Goal: Task Accomplishment & Management: Manage account settings

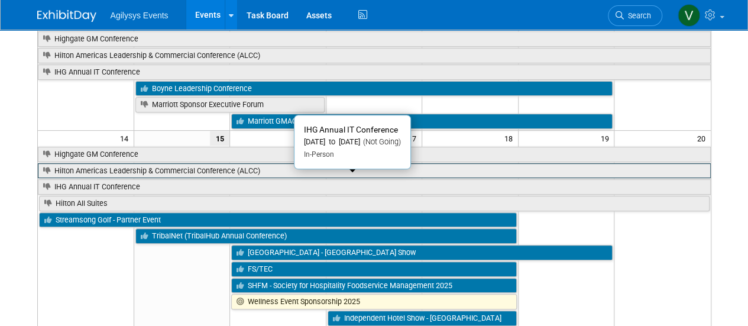
scroll to position [179, 0]
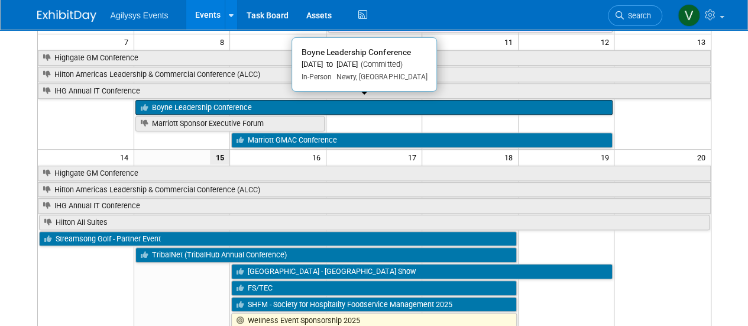
click at [251, 102] on link "Boyne Leadership Conference" at bounding box center [374, 107] width 478 height 15
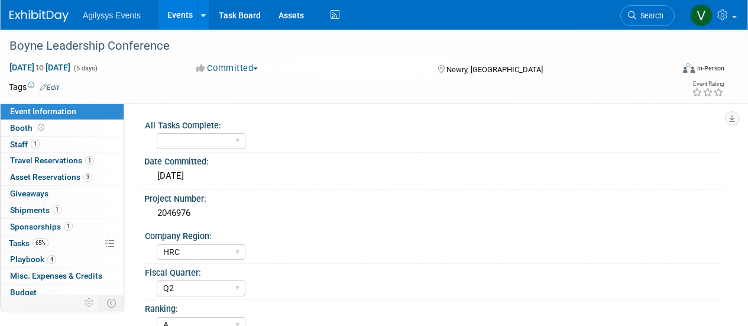
select select "HRC"
select select "Q2"
select select "A"
select select "Yes"
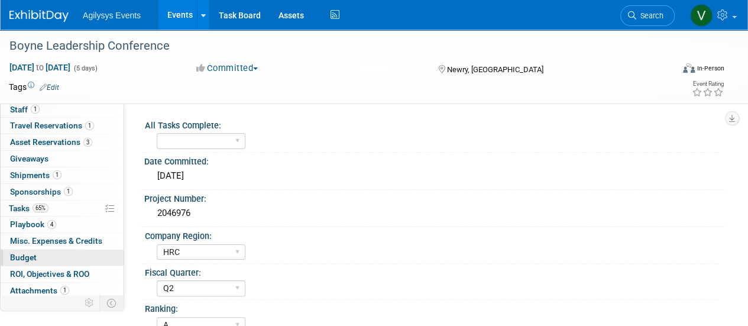
scroll to position [52, 0]
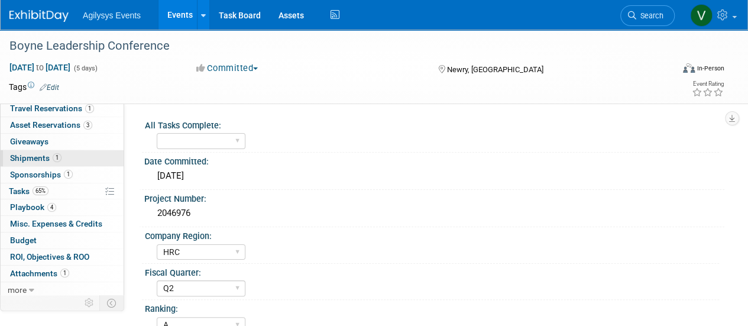
click at [34, 162] on span "Shipments 1" at bounding box center [35, 157] width 51 height 9
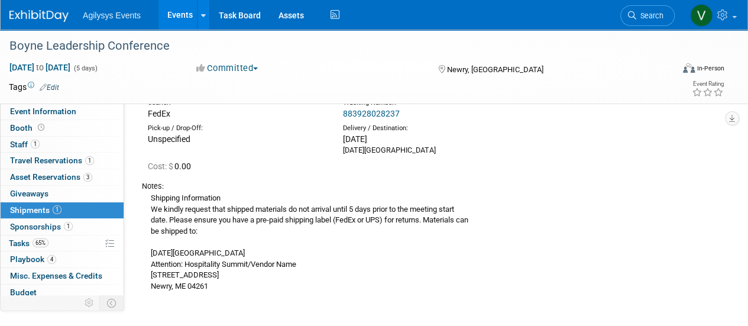
scroll to position [0, 0]
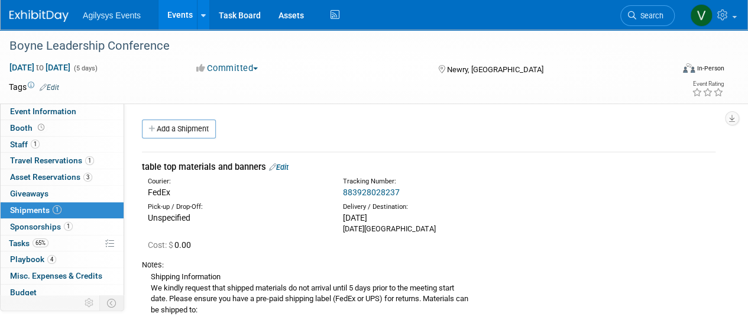
click at [53, 14] on img at bounding box center [38, 16] width 59 height 12
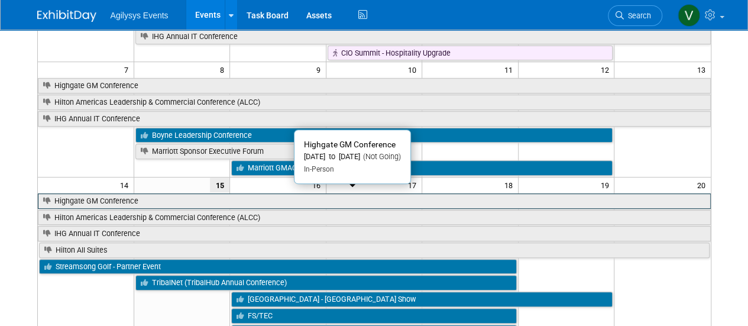
scroll to position [177, 0]
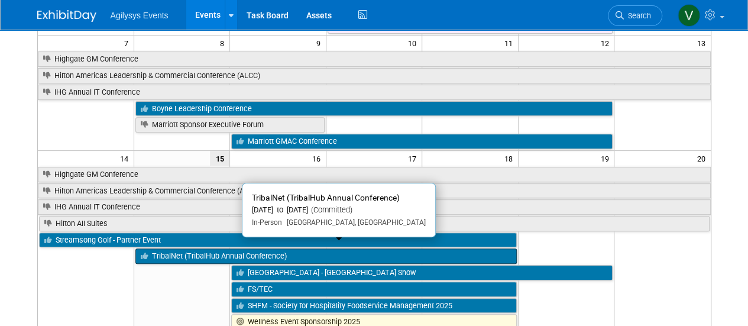
click at [233, 251] on link "TribalNet (TribalHub Annual Conference)" at bounding box center [326, 255] width 382 height 15
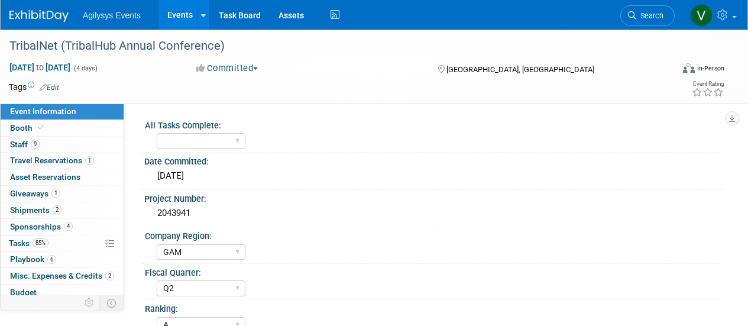
select select "GAM"
select select "Q2"
select select "A"
select select "Yes"
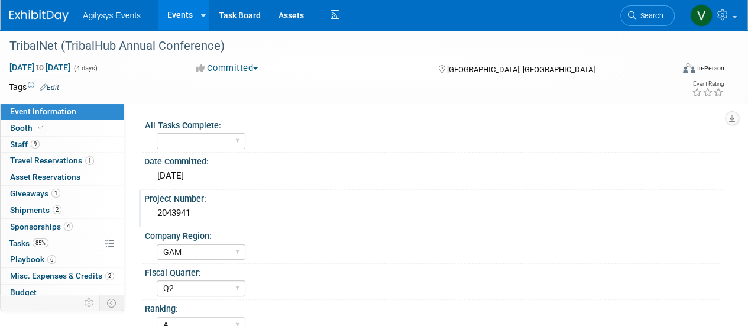
drag, startPoint x: 192, startPoint y: 212, endPoint x: 147, endPoint y: 213, distance: 44.4
click at [147, 213] on div "2043941" at bounding box center [434, 214] width 580 height 20
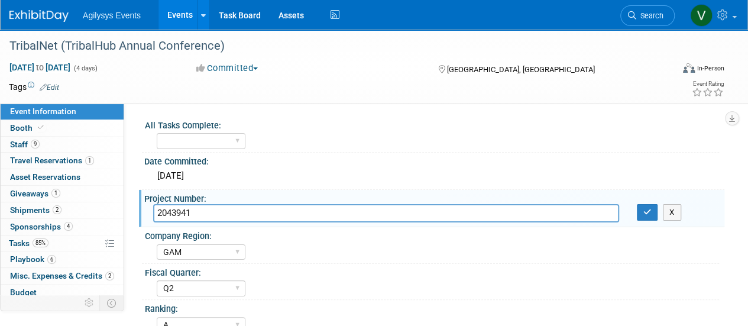
drag, startPoint x: 188, startPoint y: 216, endPoint x: 195, endPoint y: 219, distance: 7.7
click at [195, 219] on input "2043941" at bounding box center [386, 213] width 466 height 18
drag, startPoint x: 149, startPoint y: 212, endPoint x: 134, endPoint y: 212, distance: 15.4
click at [134, 212] on div "All Tasks Complete: Yes Date Committed: 10/11/2024 Project Number: 2043941 2043…" at bounding box center [424, 226] width 601 height 244
click at [40, 9] on link at bounding box center [45, 9] width 73 height 9
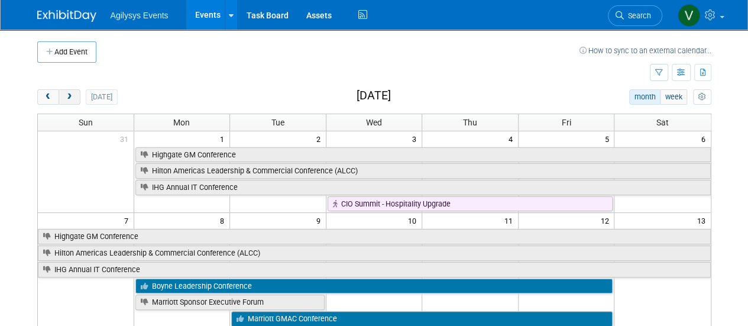
click at [66, 100] on button "next" at bounding box center [70, 96] width 22 height 15
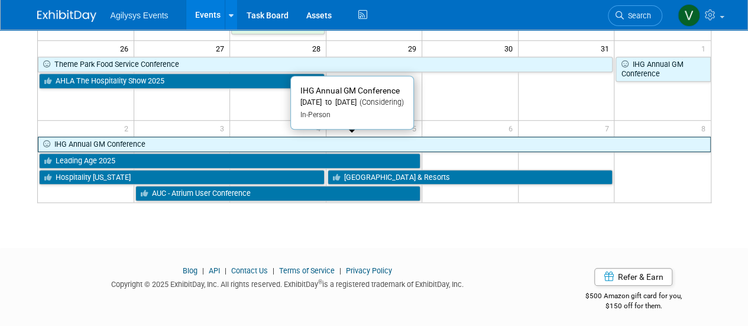
scroll to position [423, 0]
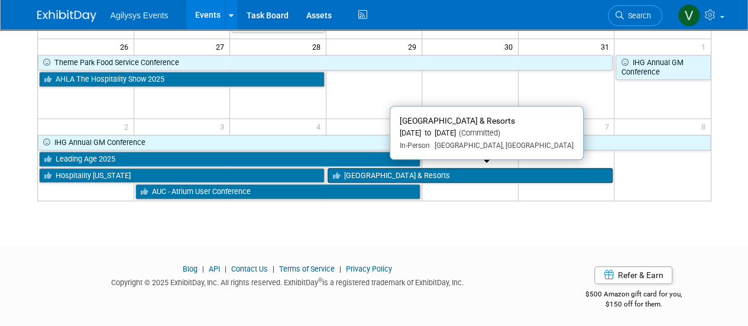
click at [402, 172] on link "[GEOGRAPHIC_DATA] & Resorts" at bounding box center [471, 175] width 286 height 15
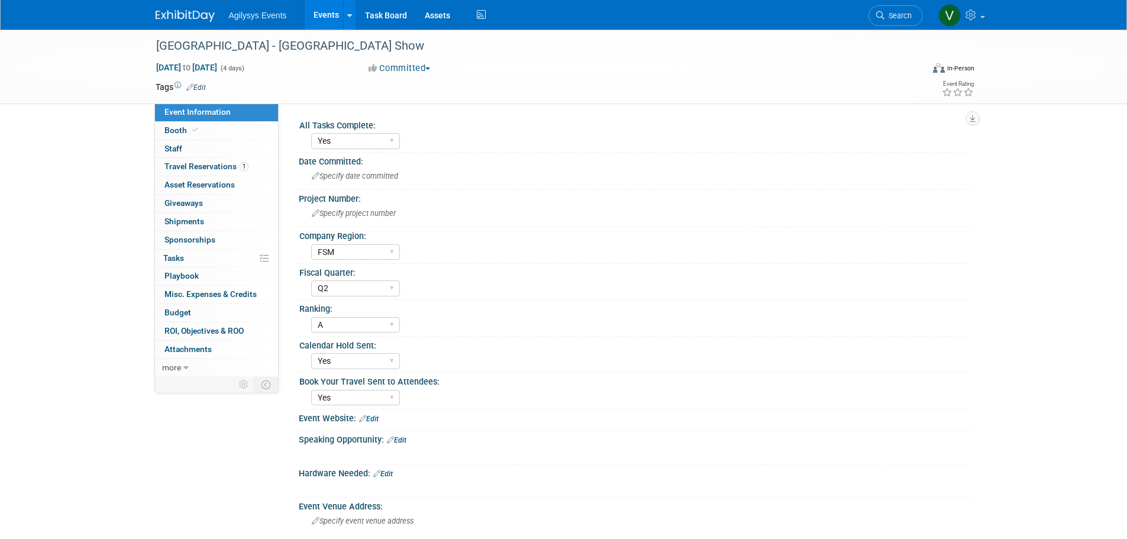
select select "Yes"
select select "FSM"
select select "Q2"
select select "A"
select select "Yes"
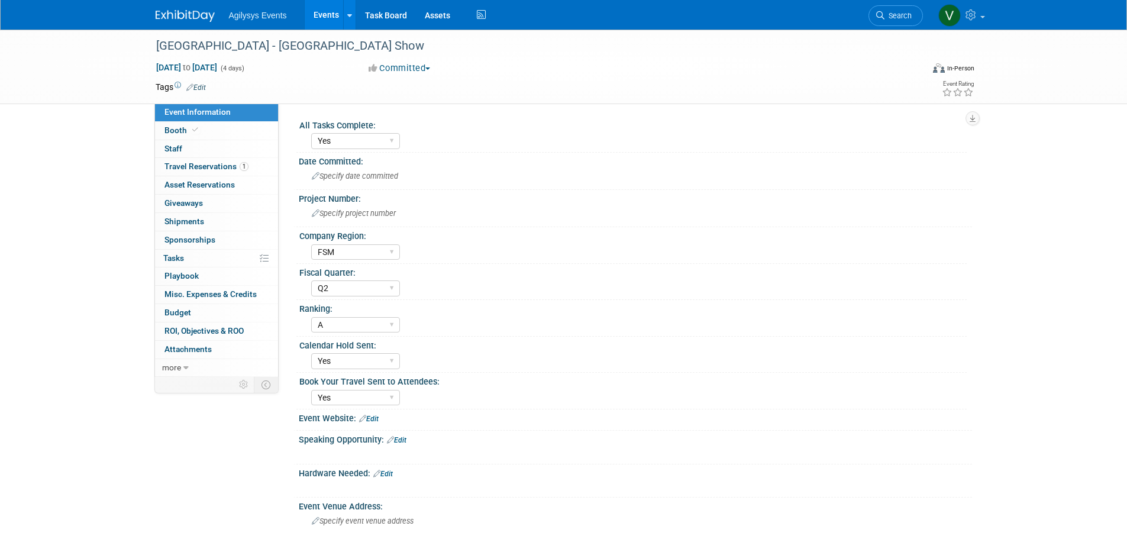
select select "Yes"
click at [196, 12] on img at bounding box center [185, 16] width 59 height 12
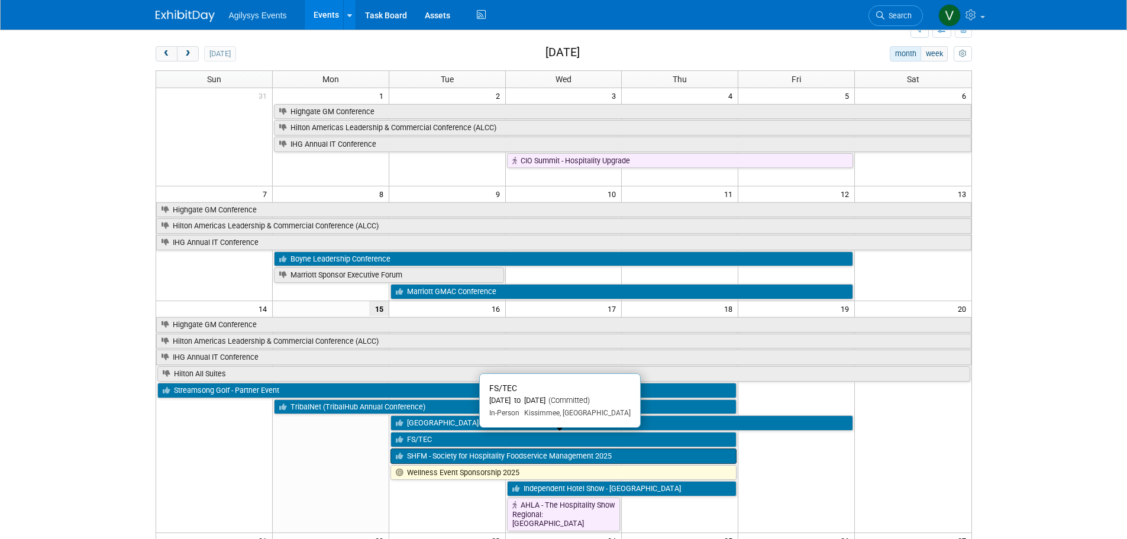
scroll to position [118, 0]
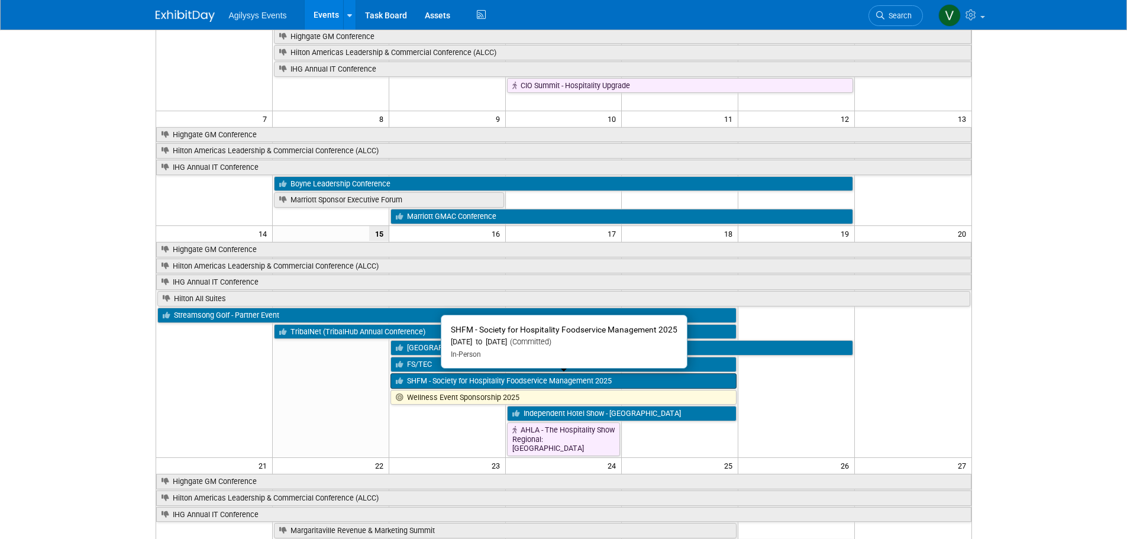
click at [431, 384] on link "SHFM - Society for Hospitality Foodservice Management 2025" at bounding box center [563, 380] width 347 height 15
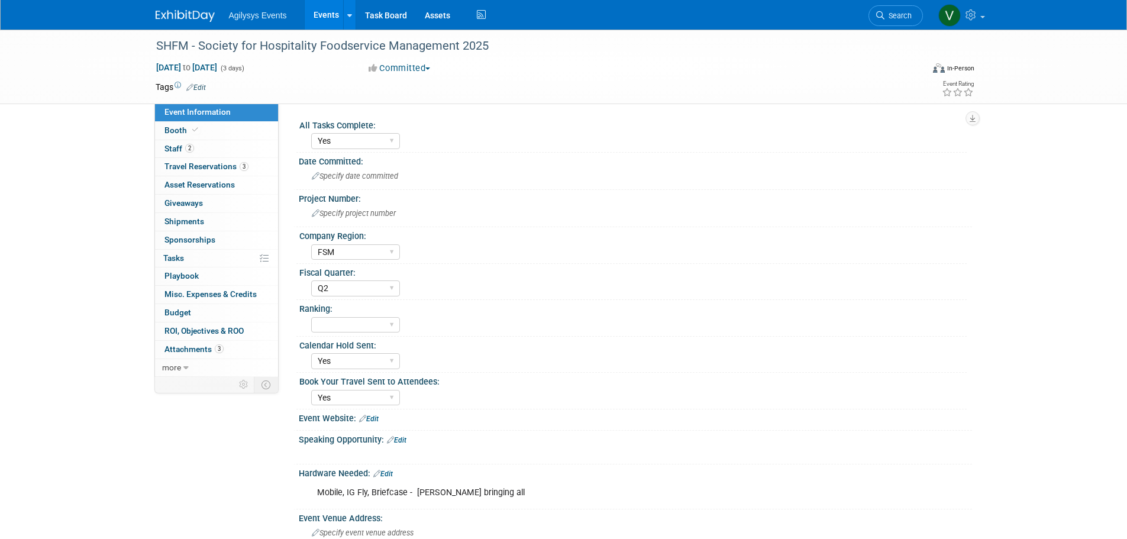
select select "Yes"
select select "FSM"
select select "Q2"
select select "Yes"
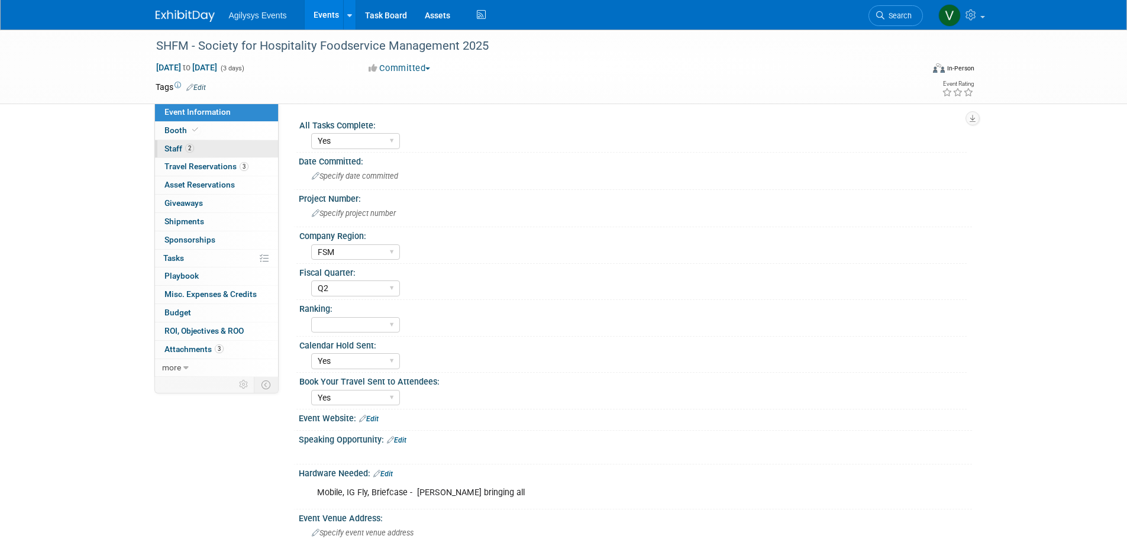
click at [183, 145] on span "Staff 2" at bounding box center [179, 148] width 30 height 9
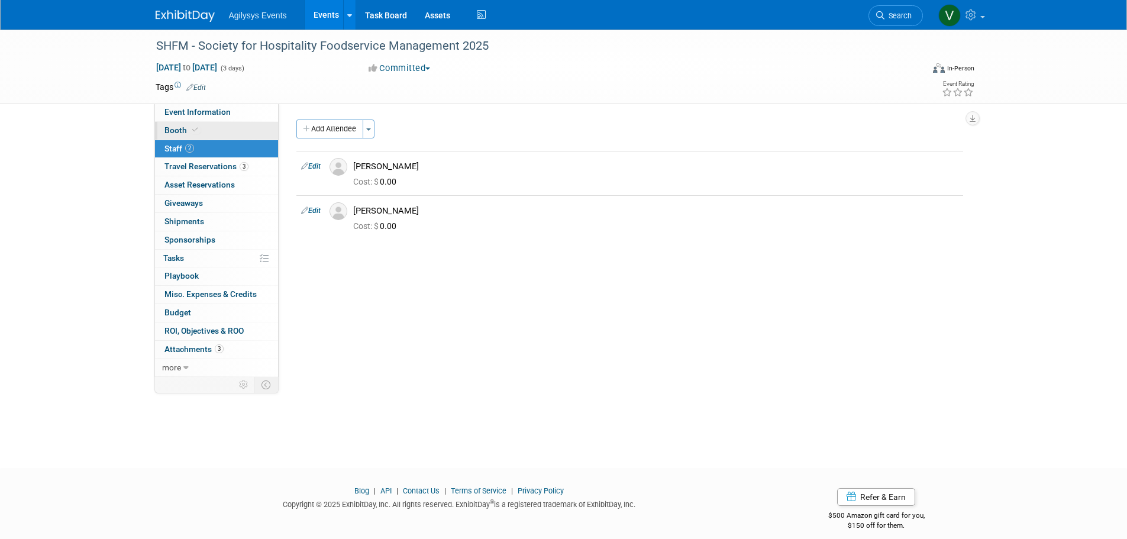
click at [190, 130] on span at bounding box center [195, 129] width 11 height 9
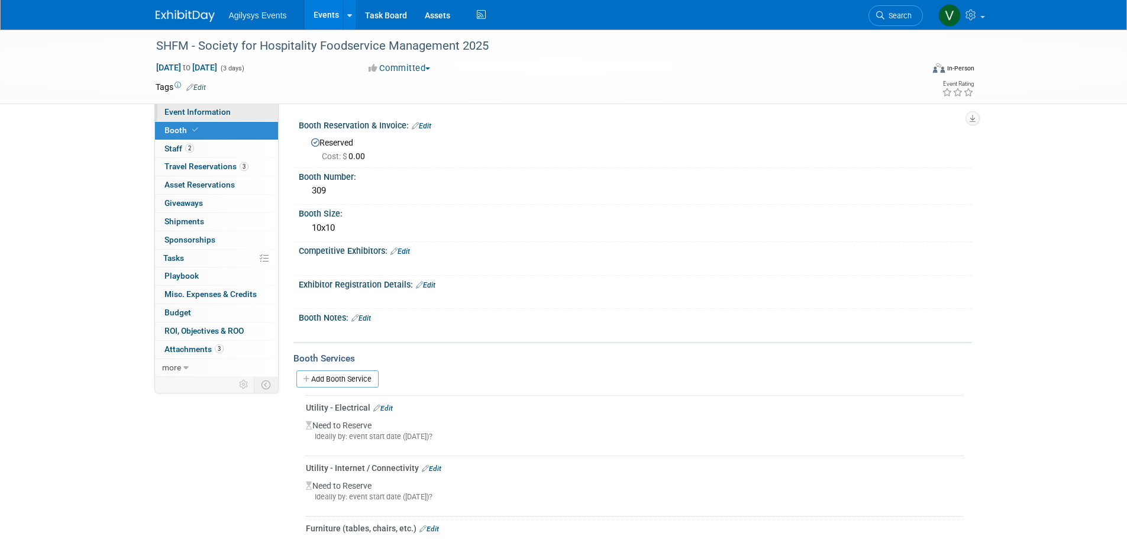
click at [201, 118] on link "Event Information" at bounding box center [216, 113] width 123 height 18
select select "Yes"
select select "FSM"
select select "Q2"
select select "Yes"
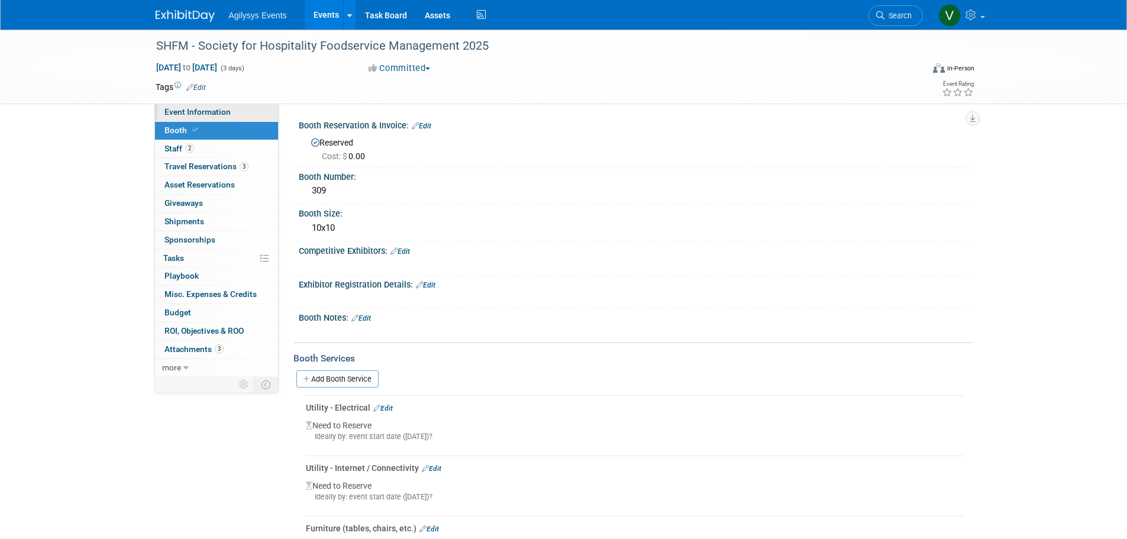
select select "Yes"
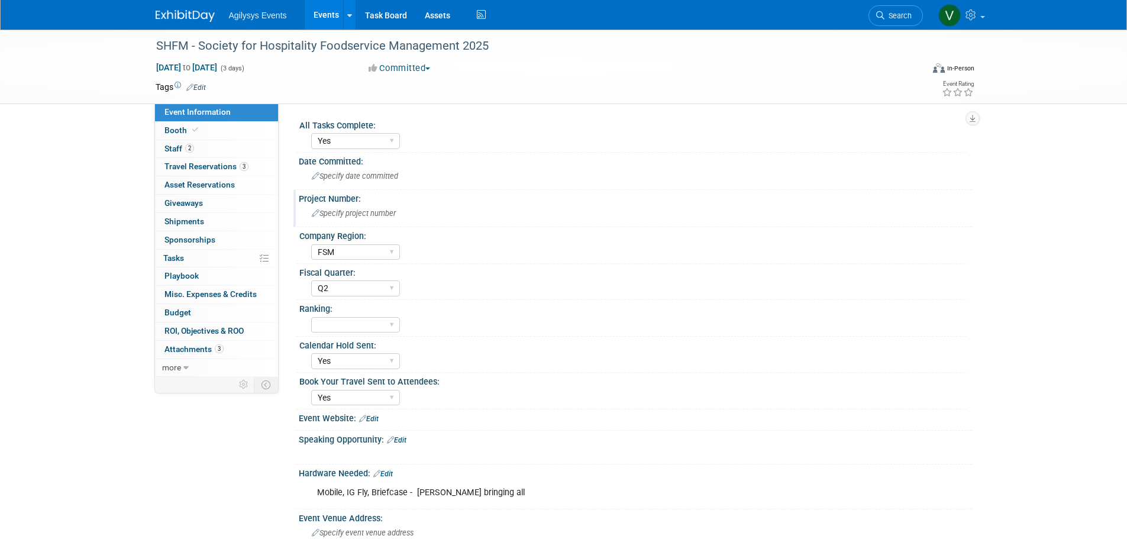
click at [327, 222] on div "Specify project number" at bounding box center [636, 213] width 656 height 18
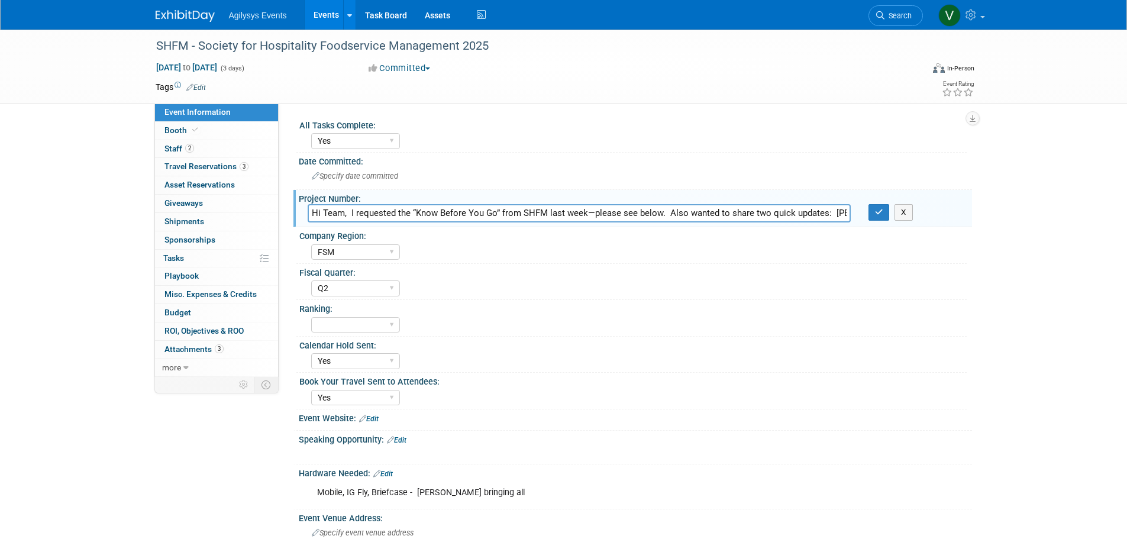
scroll to position [0, 669]
type input "Hi Team, I requested the “Know Before You Go” from SHFM last week—please see be…"
click at [899, 213] on button "X" at bounding box center [904, 212] width 18 height 17
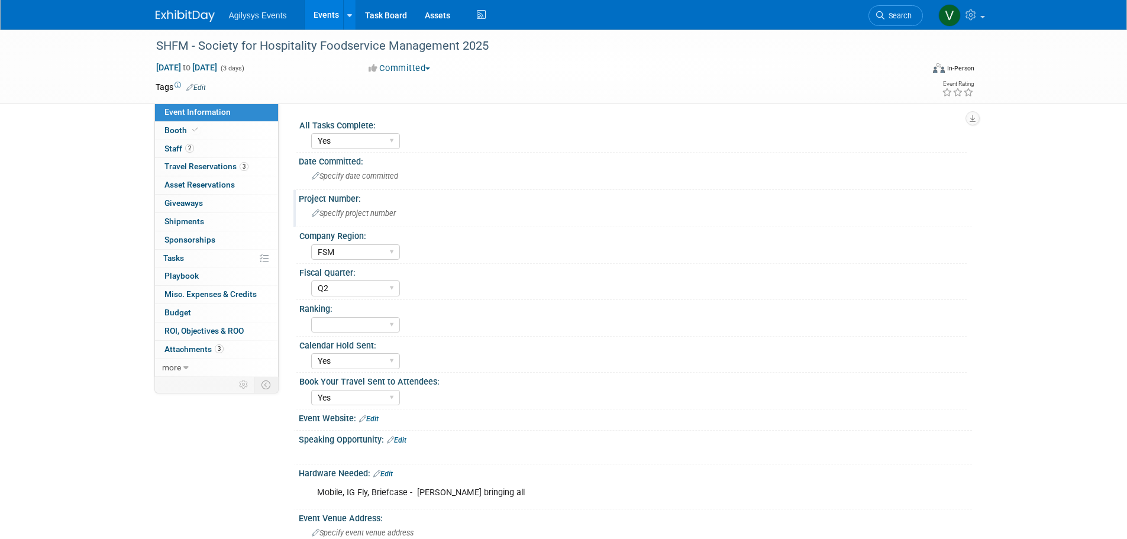
click at [325, 218] on div "Specify project number" at bounding box center [636, 213] width 656 height 18
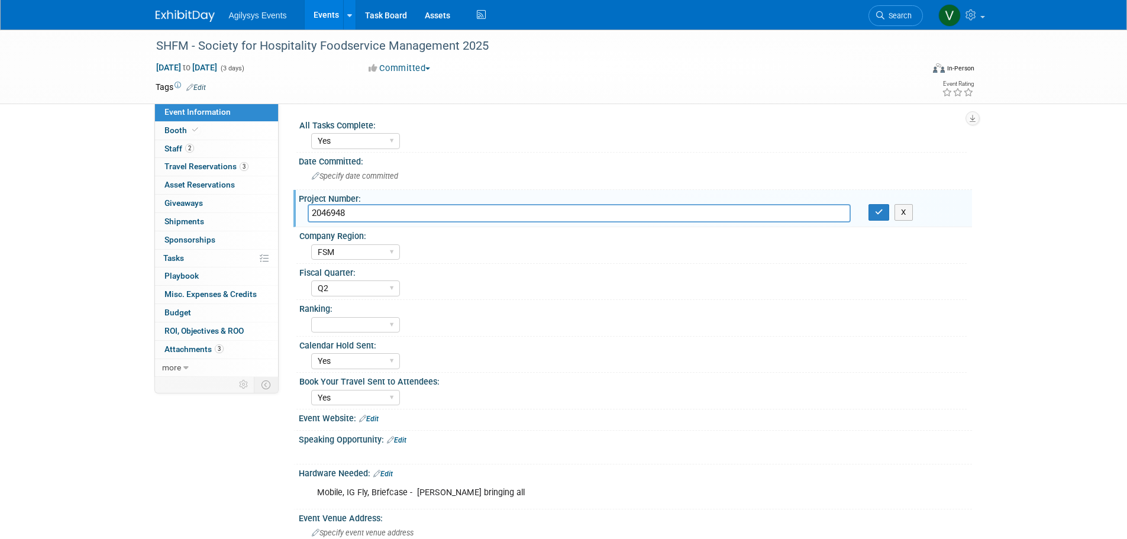
type input "2046948"
click at [1047, 237] on div "SHFM - Society for Hospitality Foodservice Management 2025 Sep 16, 2025 to Sep …" at bounding box center [563, 378] width 1127 height 696
click at [879, 212] on icon "button" at bounding box center [879, 212] width 8 height 8
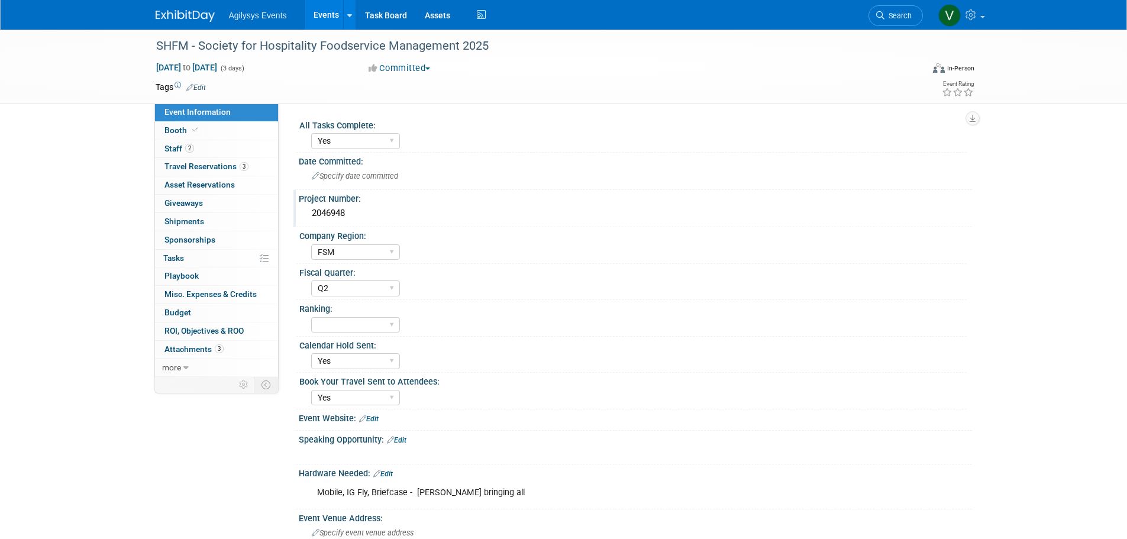
click at [187, 18] on img at bounding box center [185, 16] width 59 height 12
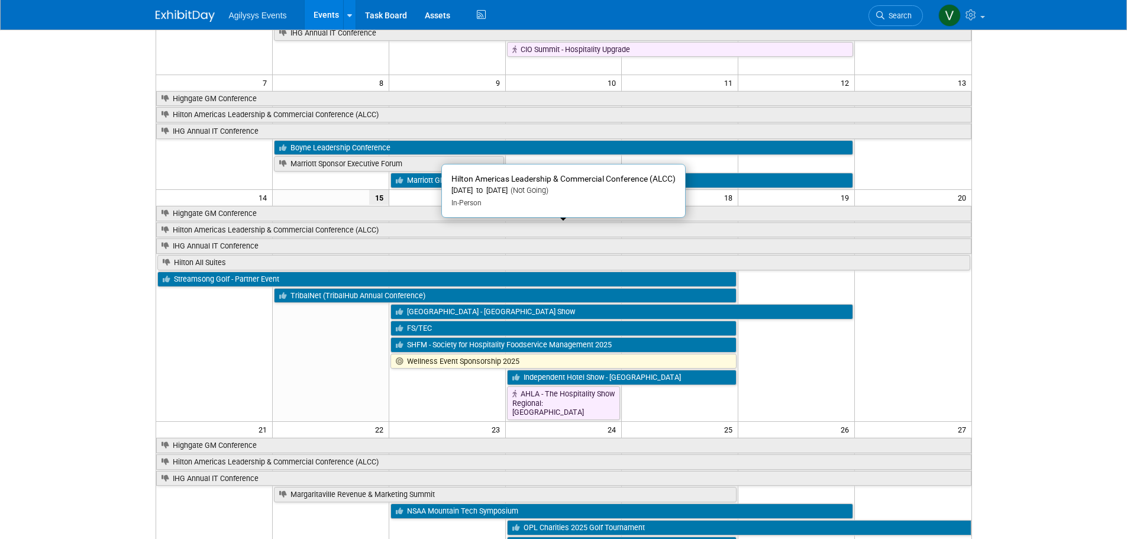
scroll to position [177, 0]
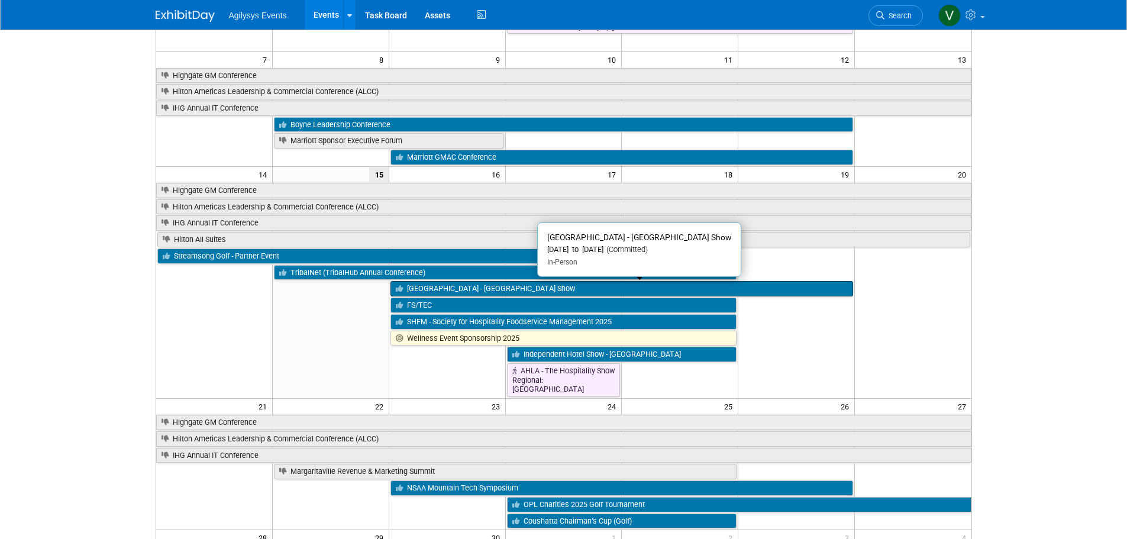
click at [427, 290] on link "[GEOGRAPHIC_DATA] - [GEOGRAPHIC_DATA] Show" at bounding box center [621, 288] width 463 height 15
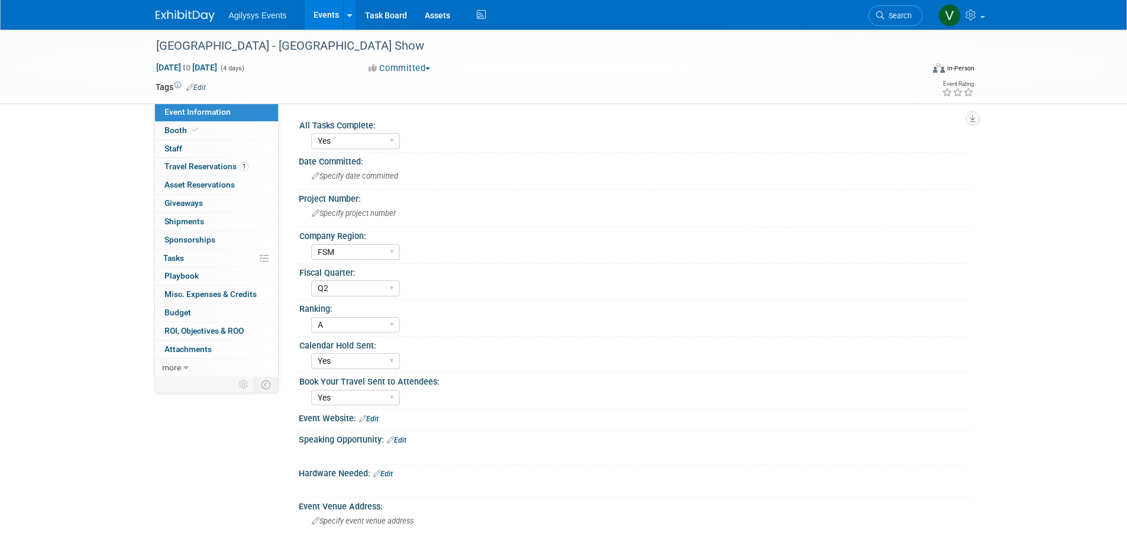
select select "Yes"
select select "FSM"
select select "Q2"
select select "A"
select select "Yes"
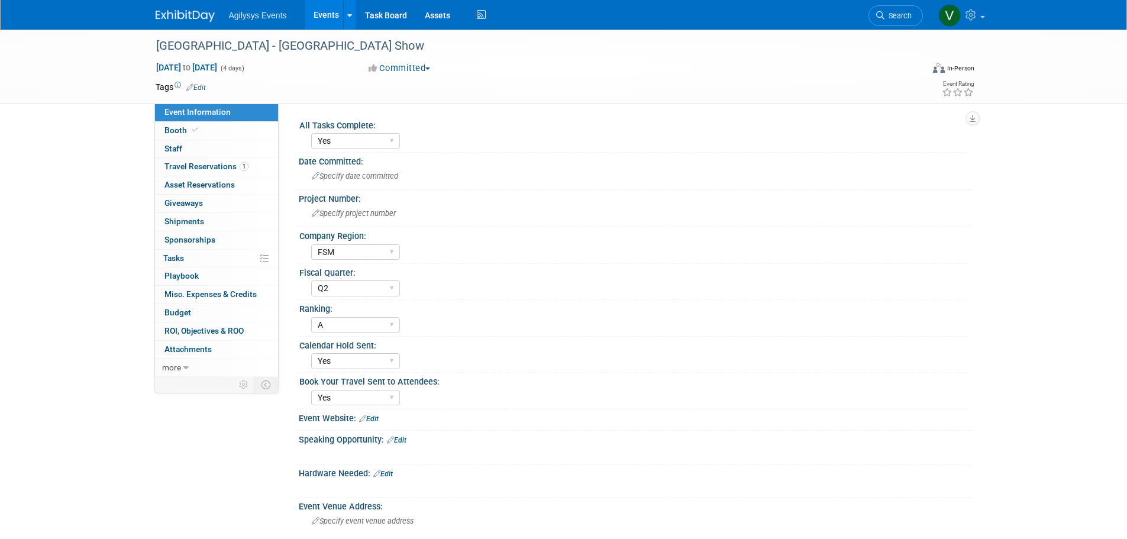
select select "Yes"
click at [337, 209] on span "Specify project number" at bounding box center [354, 213] width 84 height 9
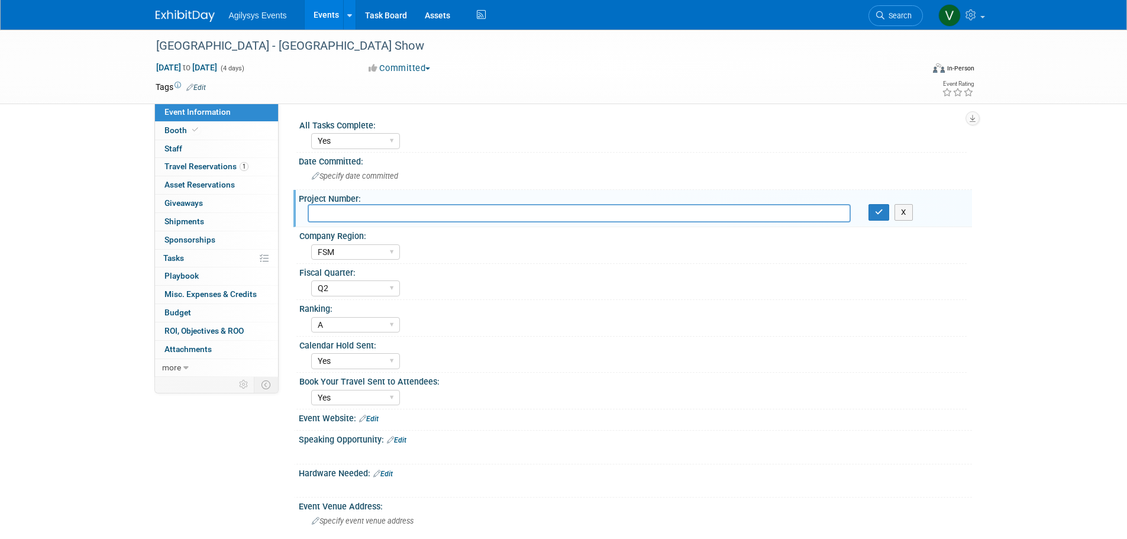
click at [408, 214] on input "text" at bounding box center [579, 213] width 543 height 18
type input "2046698"
click at [890, 208] on div "X" at bounding box center [916, 212] width 95 height 17
click at [883, 211] on button "button" at bounding box center [879, 212] width 21 height 17
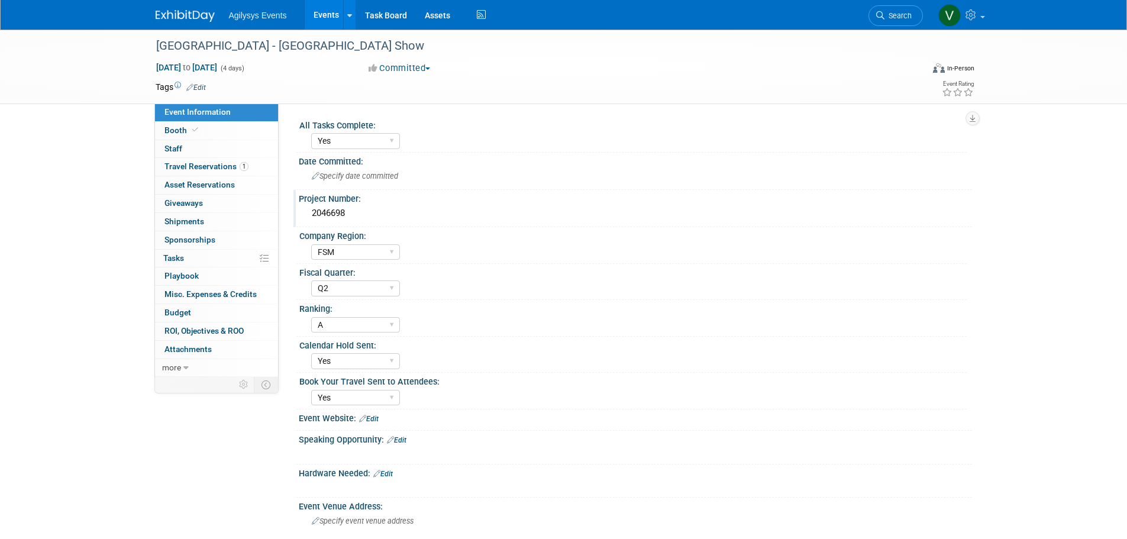
click at [167, 20] on img at bounding box center [185, 16] width 59 height 12
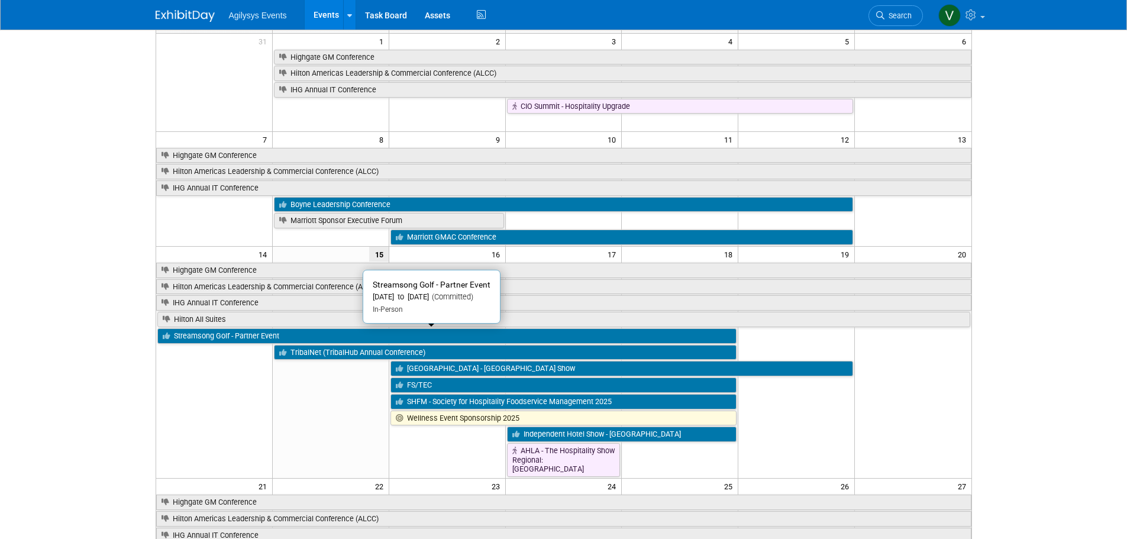
scroll to position [118, 0]
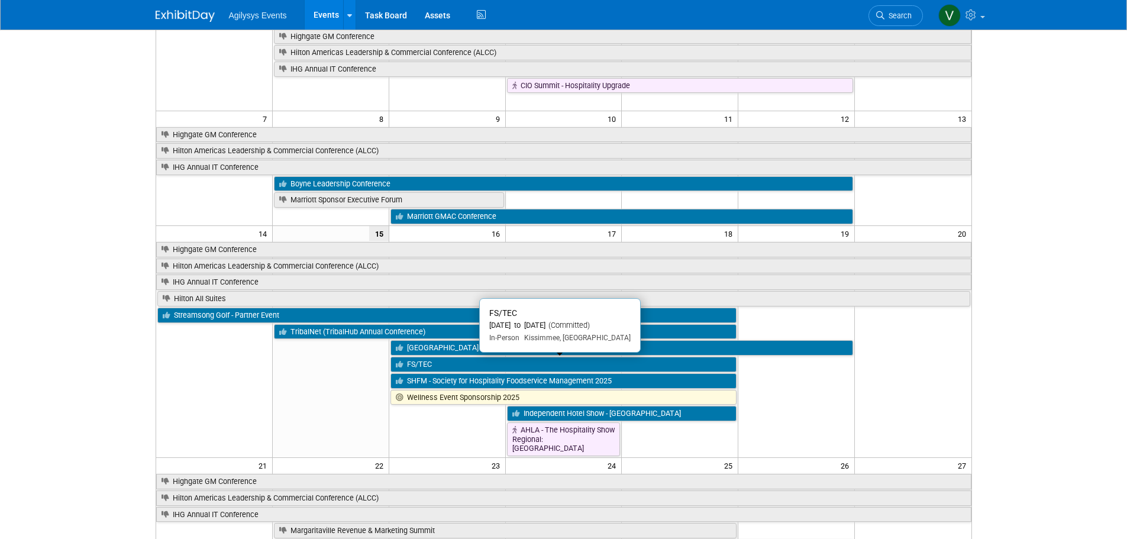
click at [422, 365] on link "FS/TEC" at bounding box center [563, 364] width 347 height 15
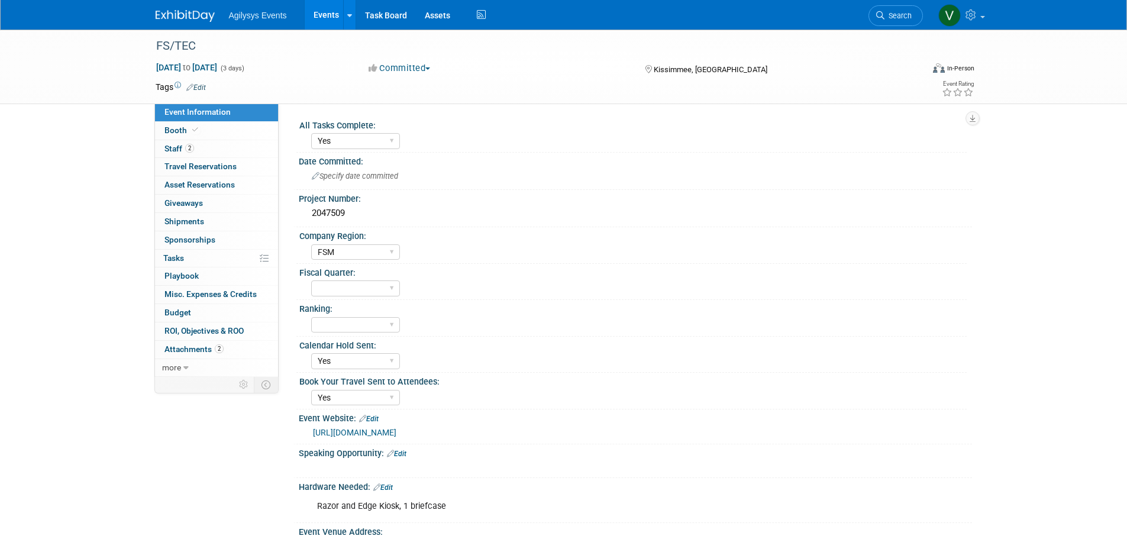
select select "Yes"
select select "FSM"
select select "Yes"
click at [183, 11] on img at bounding box center [185, 16] width 59 height 12
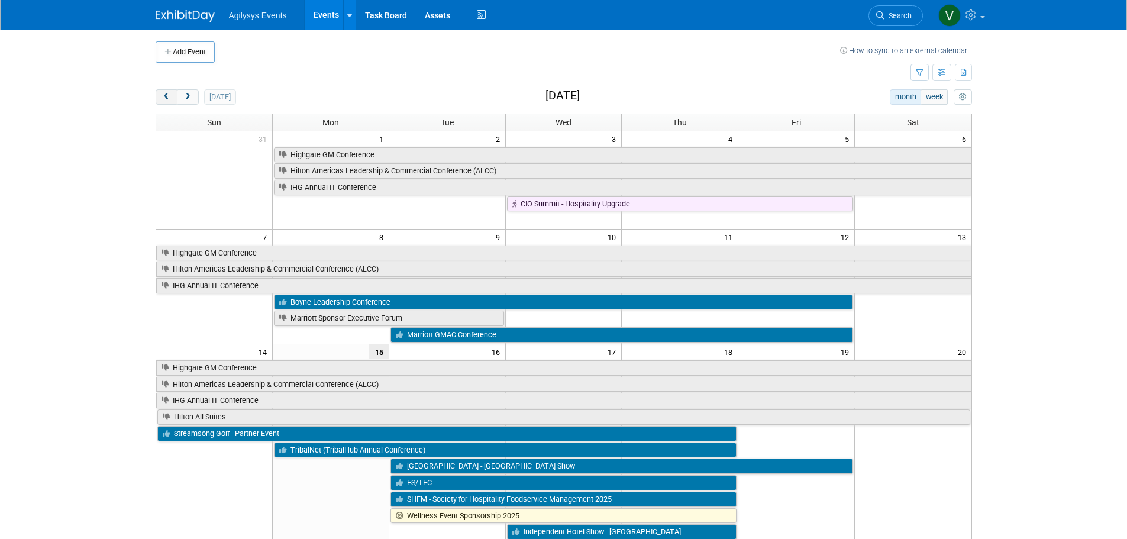
click at [161, 98] on button "prev" at bounding box center [167, 96] width 22 height 15
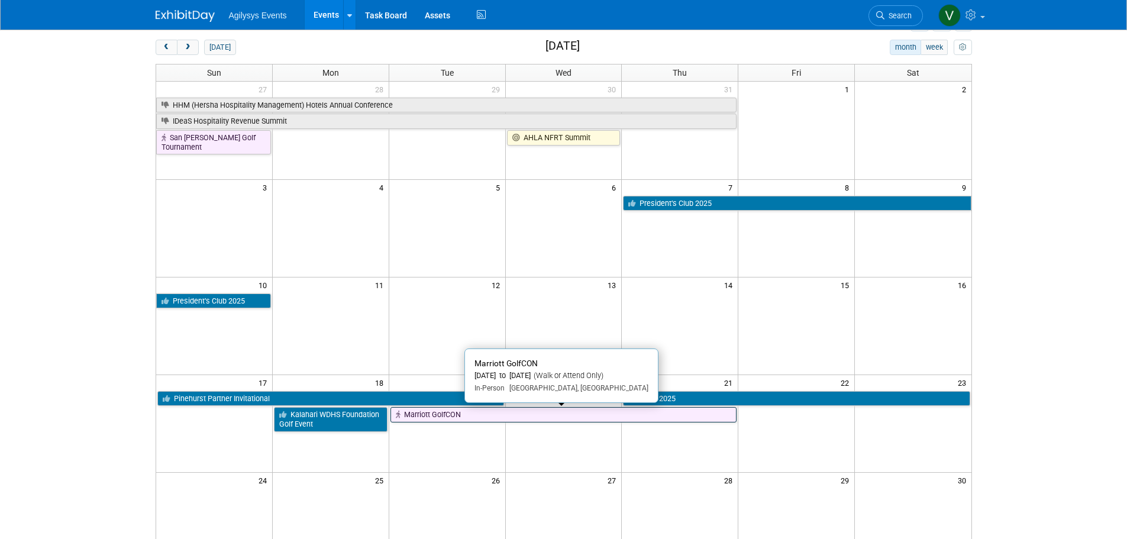
scroll to position [118, 0]
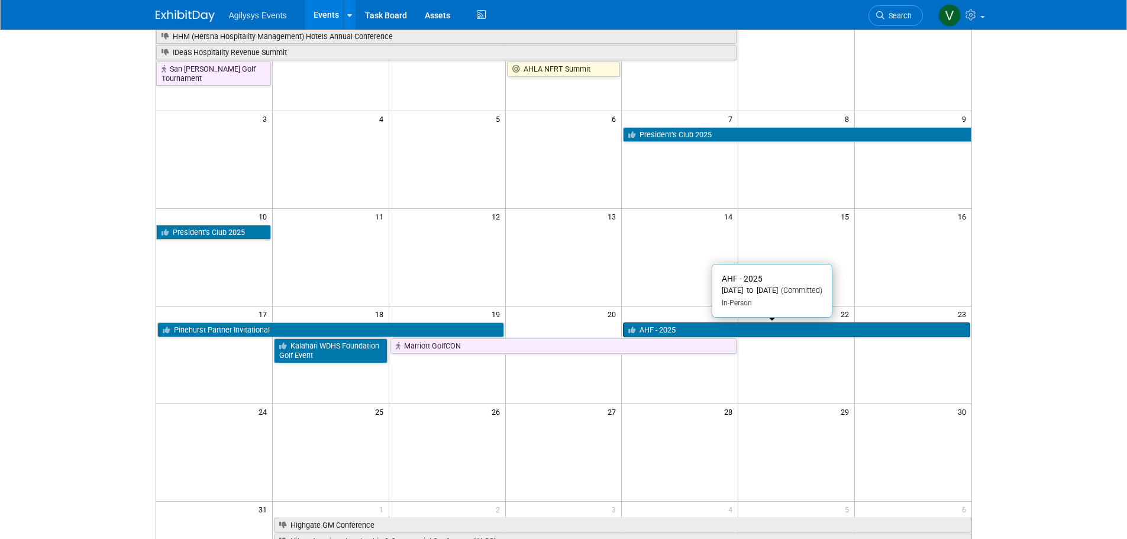
click at [700, 327] on link "AHF - 2025" at bounding box center [796, 329] width 347 height 15
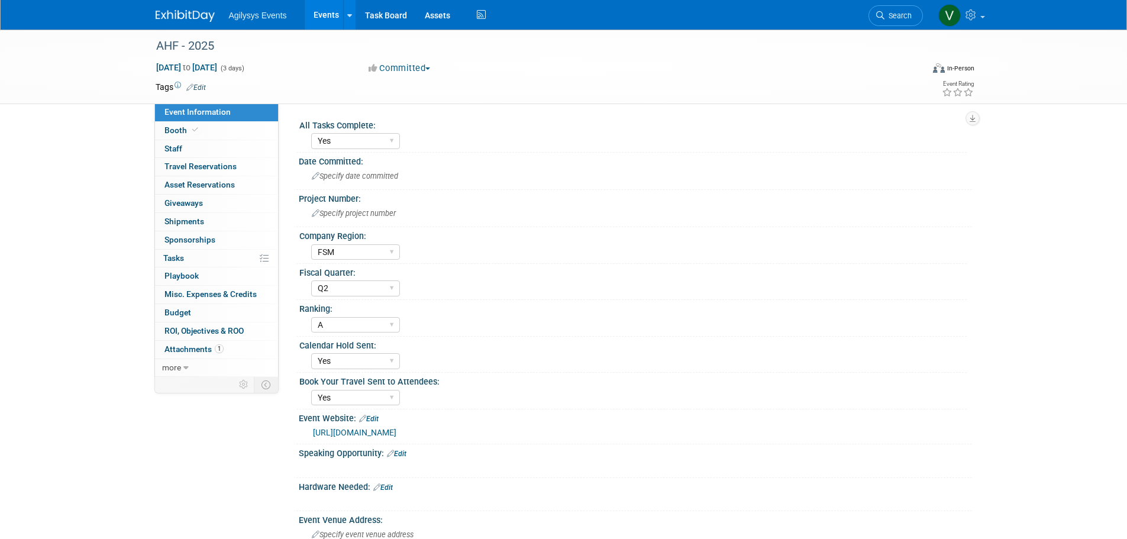
select select "Yes"
select select "FSM"
select select "Q2"
select select "A"
select select "Yes"
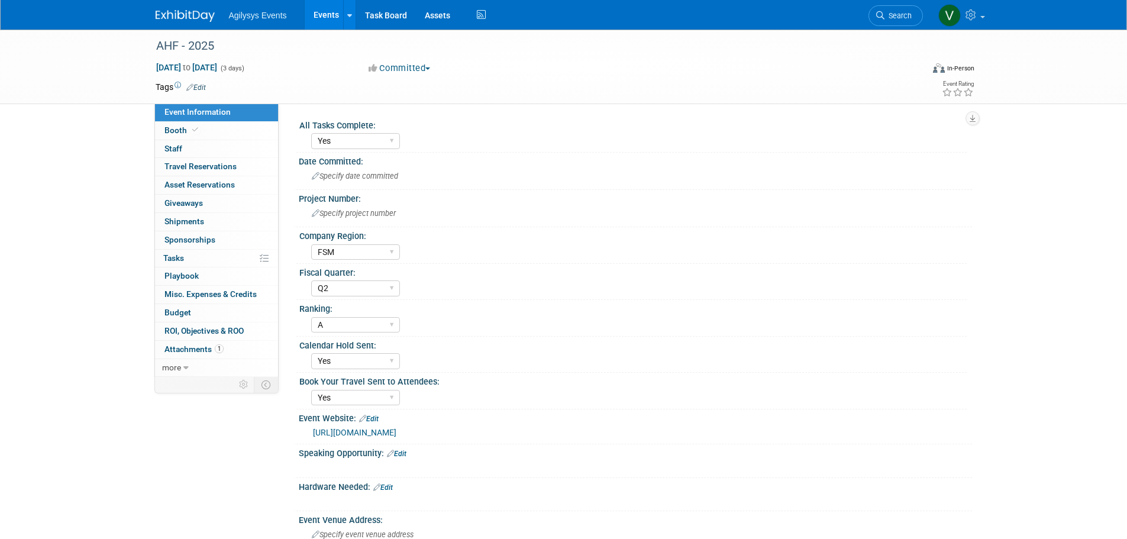
select select "Yes"
click at [356, 211] on span "Specify project number" at bounding box center [354, 213] width 84 height 9
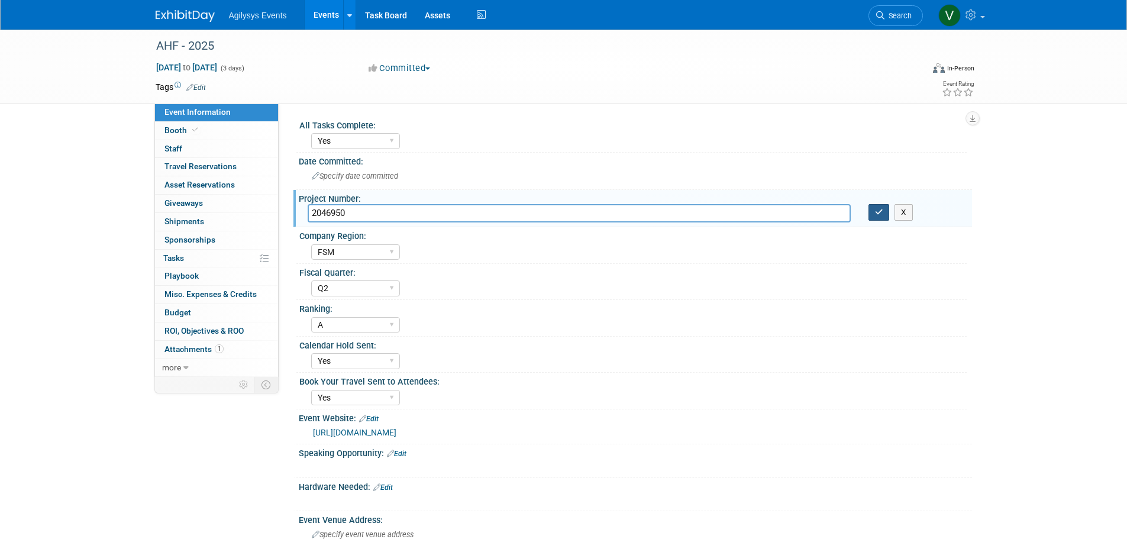
type input "2046950"
click at [883, 215] on button "button" at bounding box center [879, 212] width 21 height 17
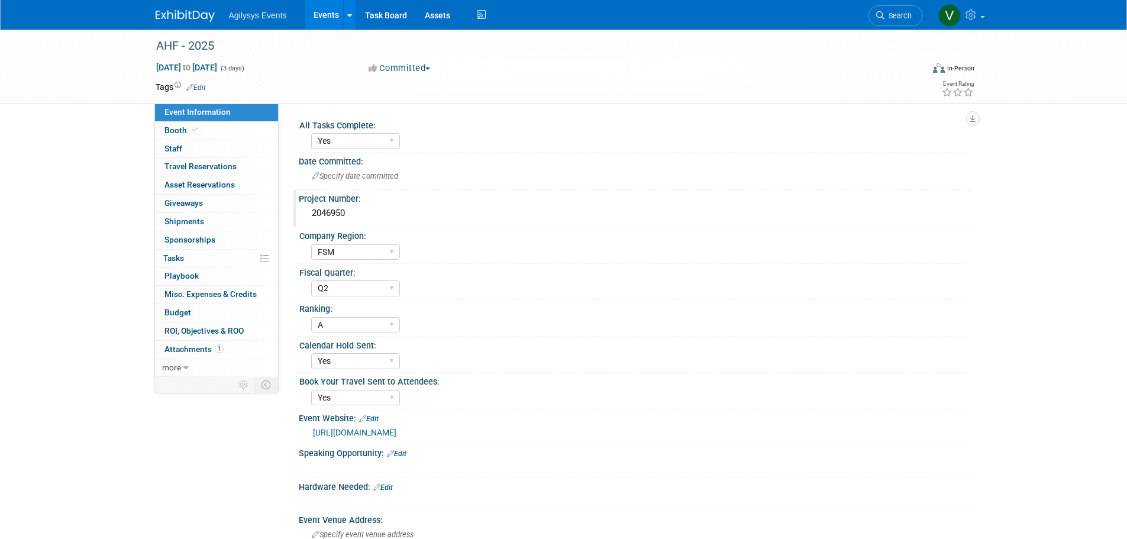
click at [170, 27] on div "Agilysys Events Events Add Event Bulk Upload Events Shareable Event Boards Rece…" at bounding box center [564, 15] width 816 height 30
click at [173, 14] on img at bounding box center [185, 16] width 59 height 12
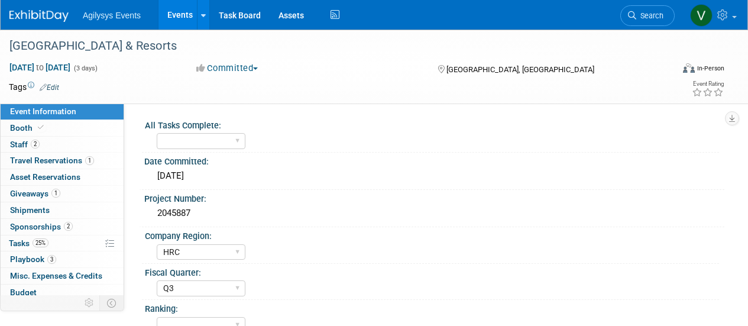
select select "HRC"
select select "Q3"
select select "Yes"
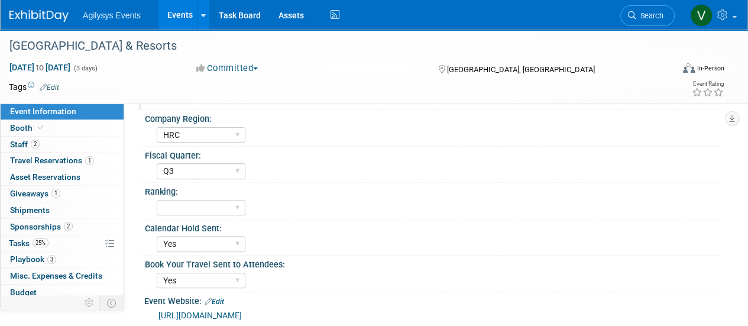
scroll to position [118, 0]
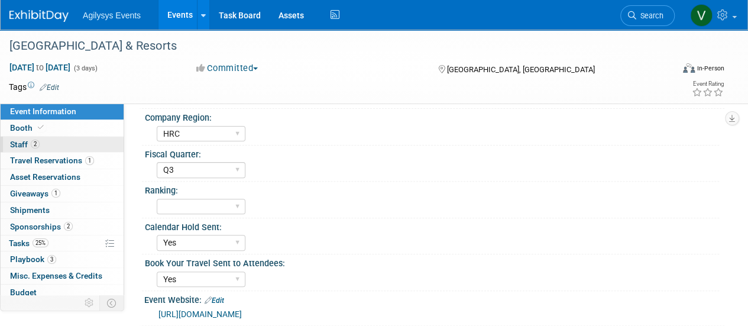
click at [27, 149] on link "2 Staff 2" at bounding box center [62, 145] width 123 height 16
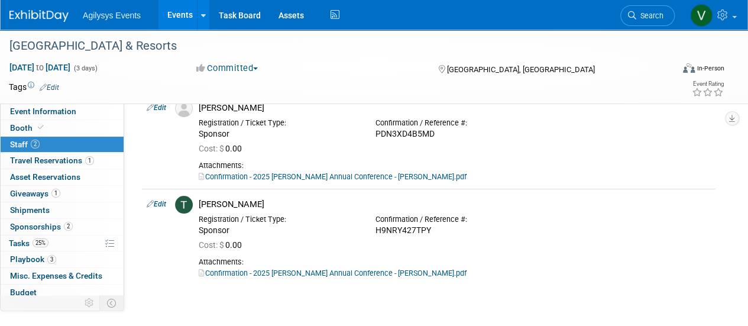
scroll to position [0, 0]
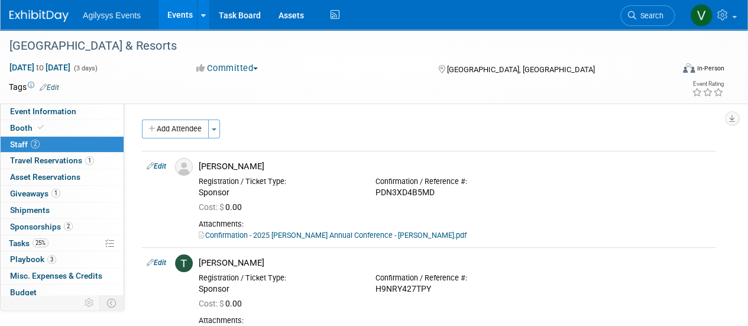
click at [31, 12] on img at bounding box center [38, 16] width 59 height 12
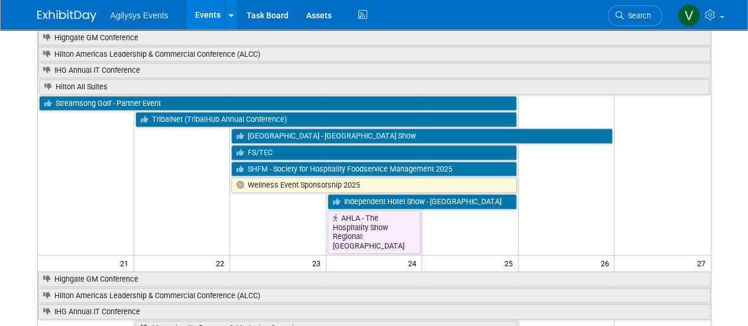
scroll to position [296, 0]
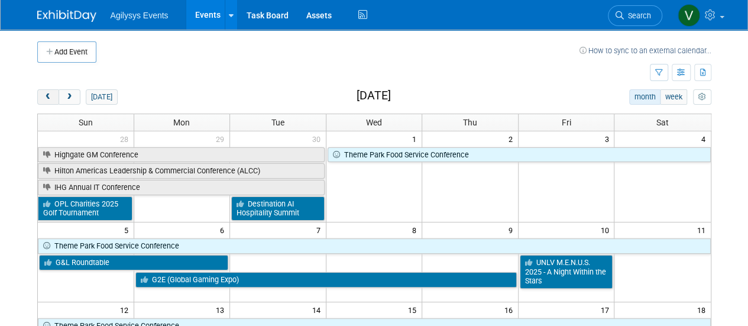
drag, startPoint x: 41, startPoint y: 99, endPoint x: 154, endPoint y: 111, distance: 113.1
click at [41, 99] on button "prev" at bounding box center [48, 96] width 22 height 15
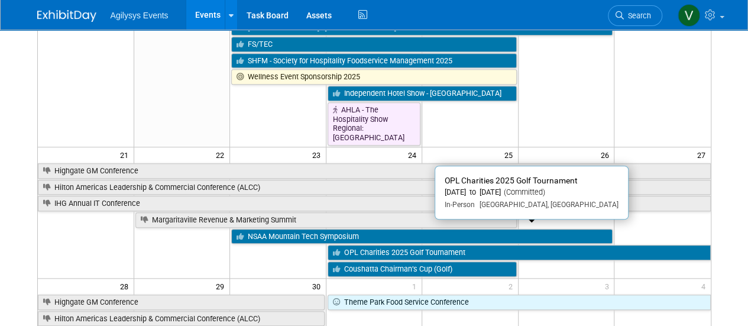
scroll to position [532, 0]
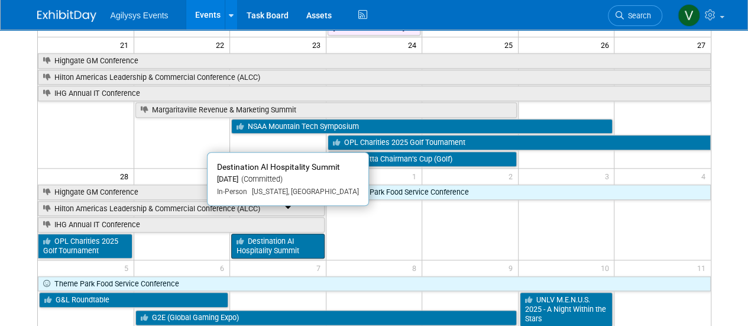
click at [250, 234] on link "Destination AI Hospitality Summit" at bounding box center [277, 246] width 93 height 24
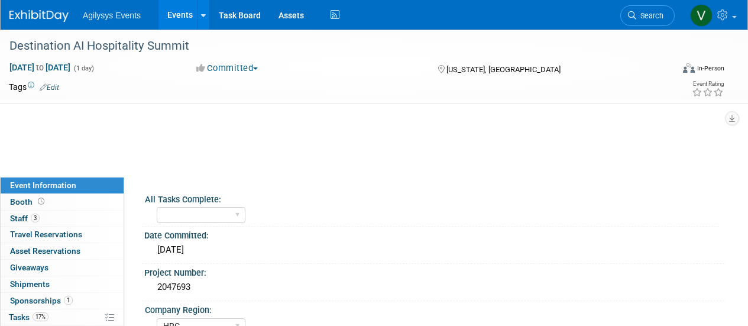
select select "HRC"
select select "Q2"
select select "Yes"
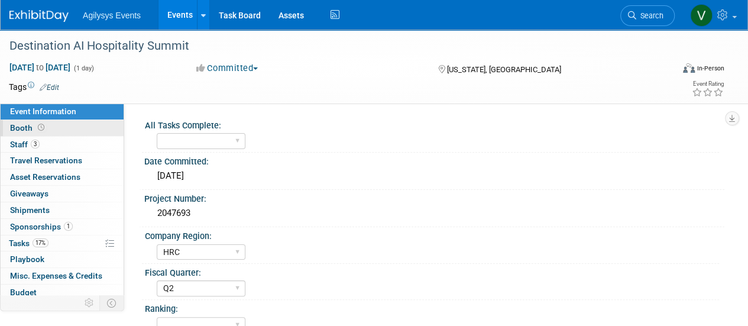
click at [47, 129] on link "Booth" at bounding box center [62, 128] width 123 height 16
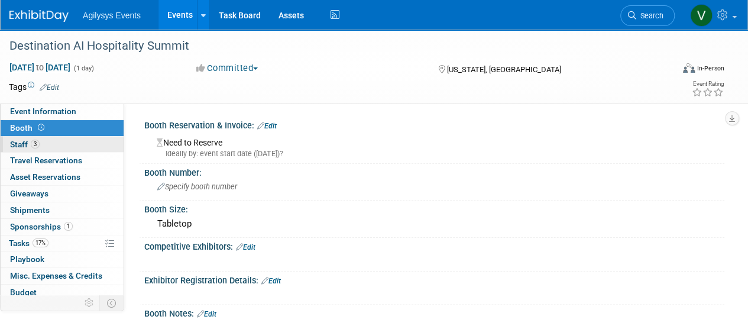
click at [24, 146] on span "Staff 3" at bounding box center [25, 144] width 30 height 9
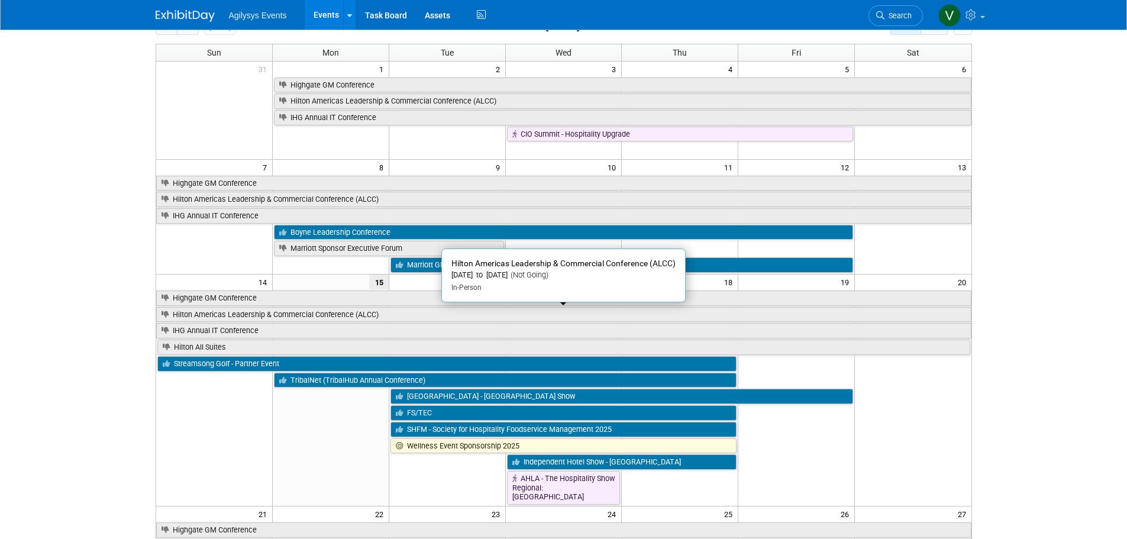
scroll to position [177, 0]
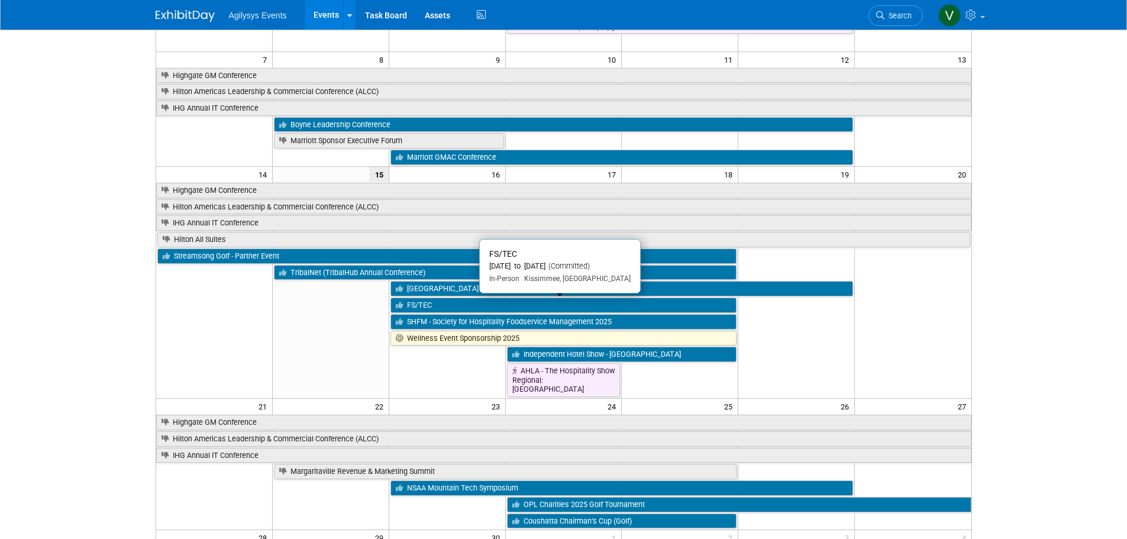
click at [435, 308] on link "FS/TEC" at bounding box center [563, 305] width 347 height 15
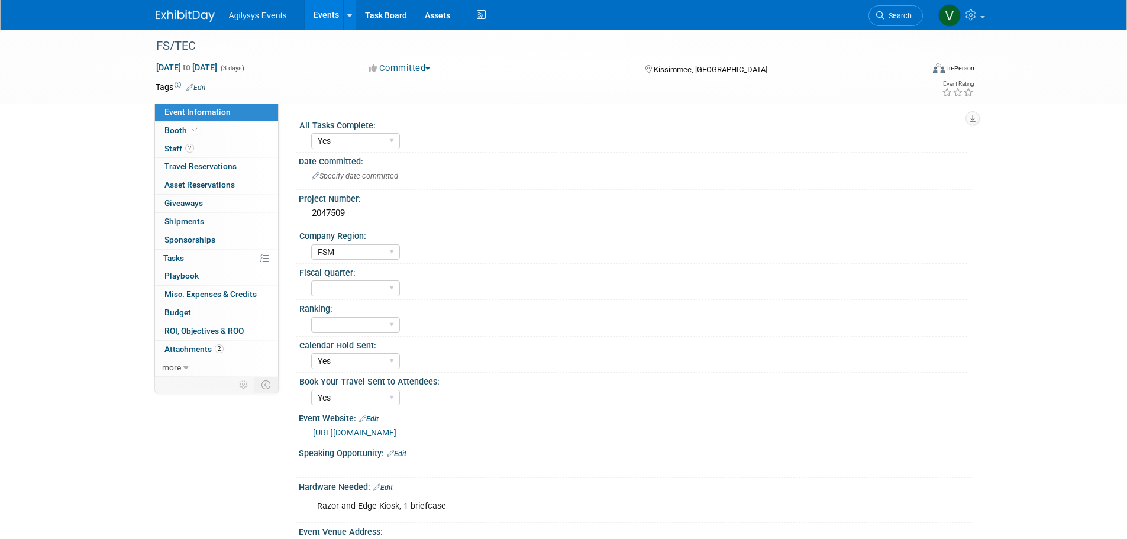
select select "Yes"
select select "FSM"
select select "Yes"
click at [201, 69] on span "[DATE] to [DATE]" at bounding box center [187, 67] width 62 height 11
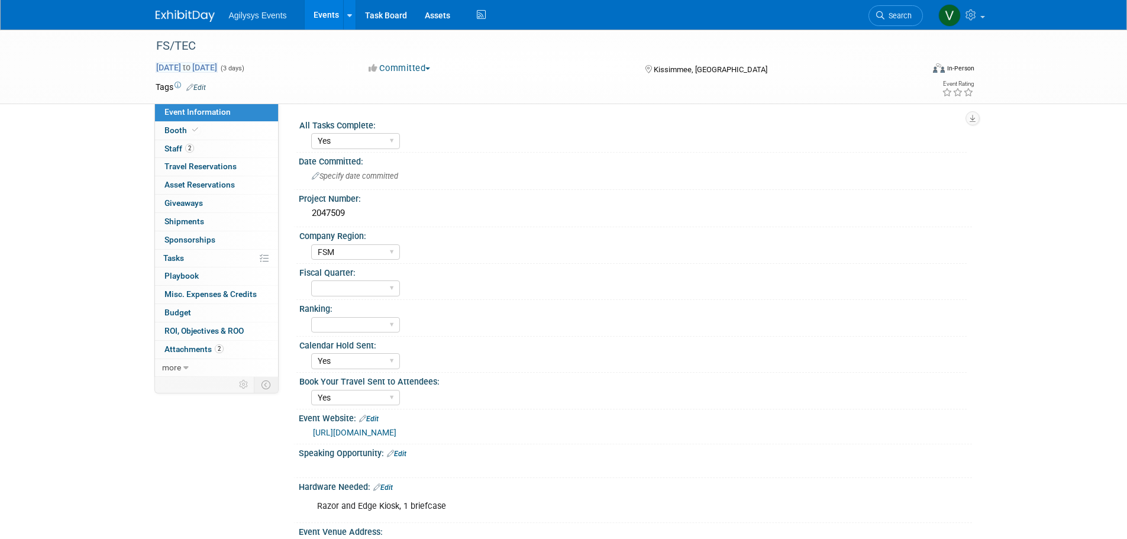
select select "8"
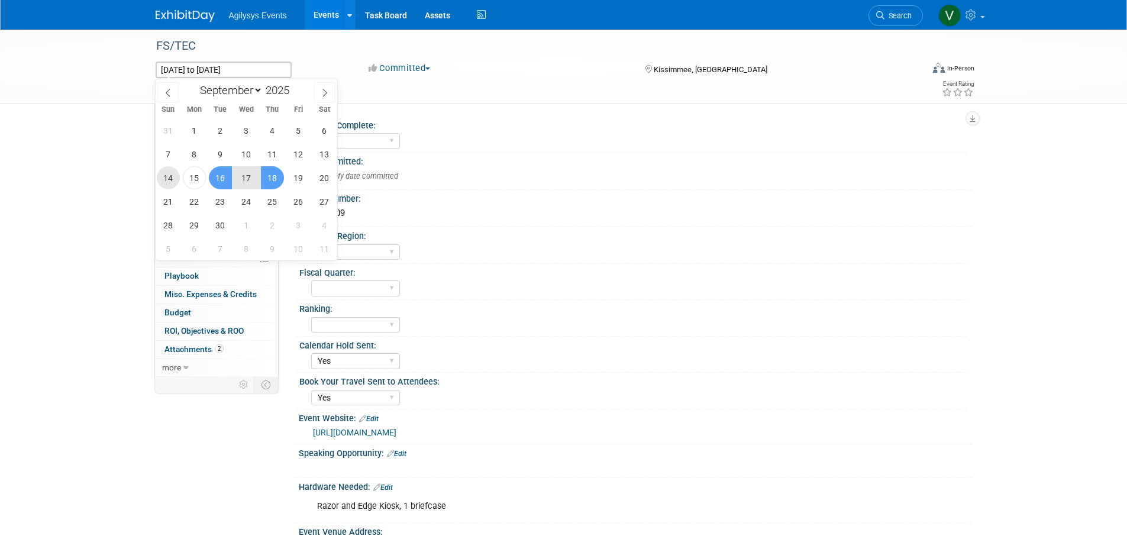
click at [170, 181] on span "14" at bounding box center [168, 177] width 23 height 23
type input "Sep 14, 2025"
click at [218, 181] on span "16" at bounding box center [220, 177] width 23 height 23
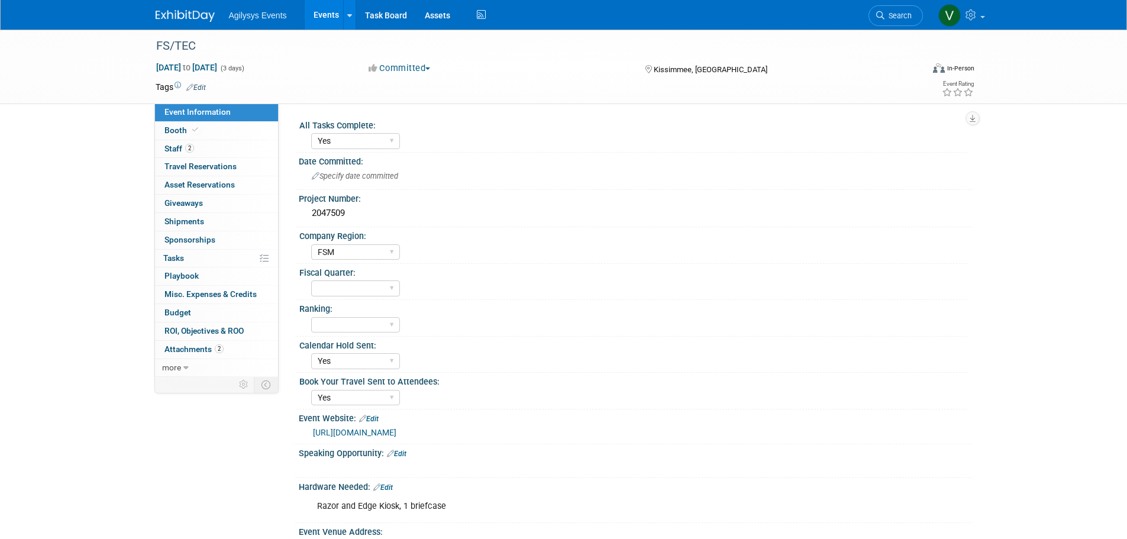
click at [120, 76] on div "FS/TEC Sep 14, 2025 to Sep 16, 2025 (3 days) Sep 14, 2025 to Sep 16, 2025 Commi…" at bounding box center [563, 67] width 1127 height 75
click at [177, 11] on img at bounding box center [185, 16] width 59 height 12
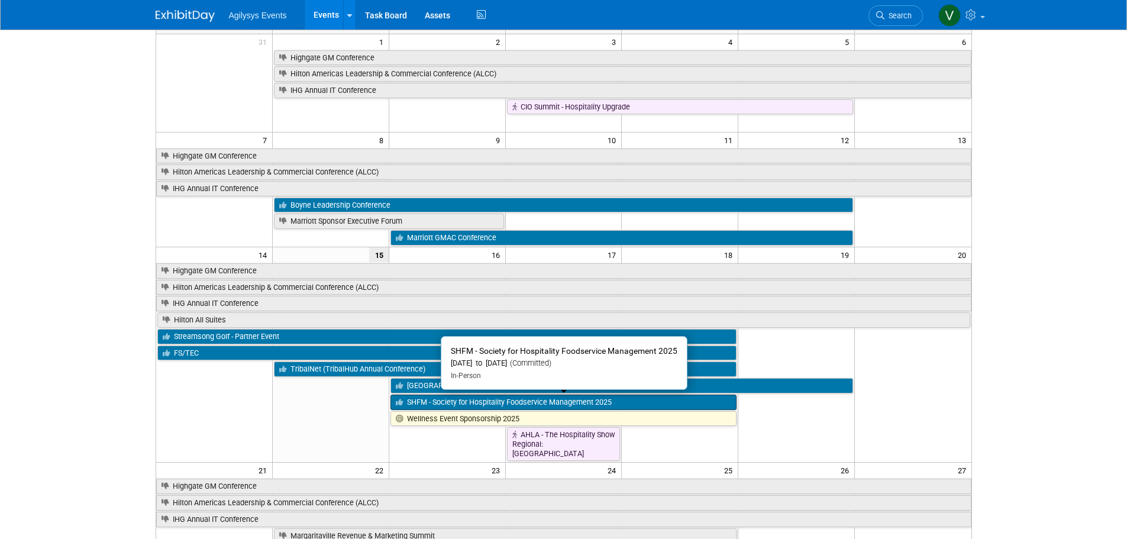
scroll to position [118, 0]
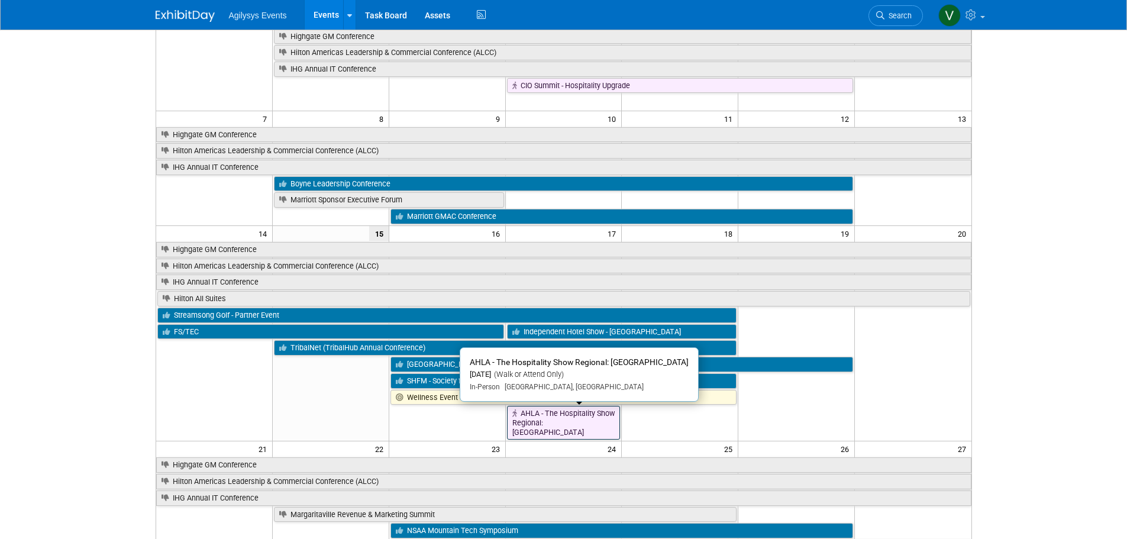
click at [561, 422] on link "AHLA - The Hospitality Show Regional: [GEOGRAPHIC_DATA]" at bounding box center [564, 423] width 114 height 34
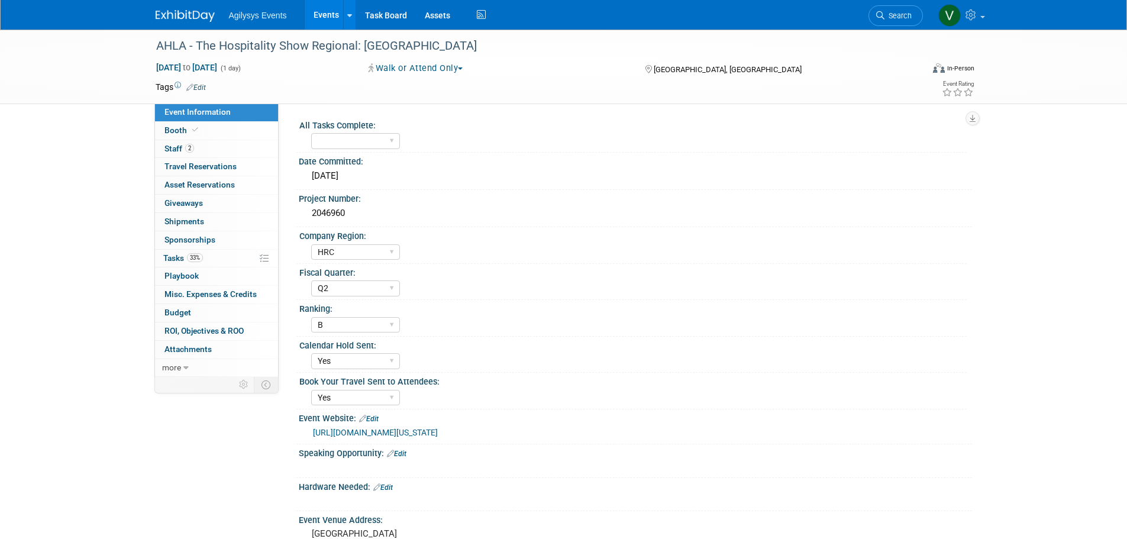
select select "HRC"
select select "Q2"
select select "B"
select select "Yes"
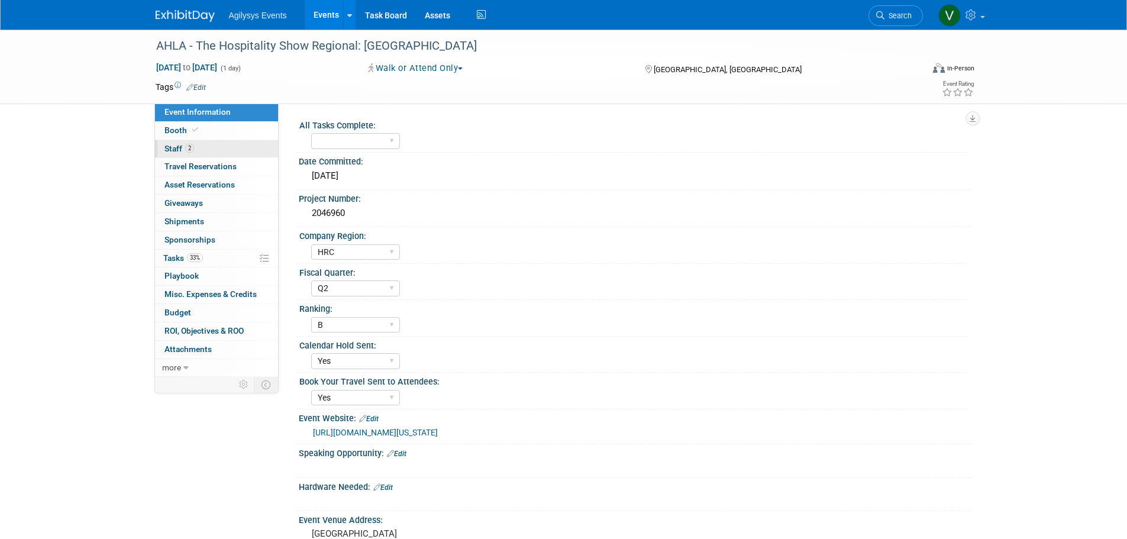
click at [167, 147] on span "Staff 2" at bounding box center [179, 148] width 30 height 9
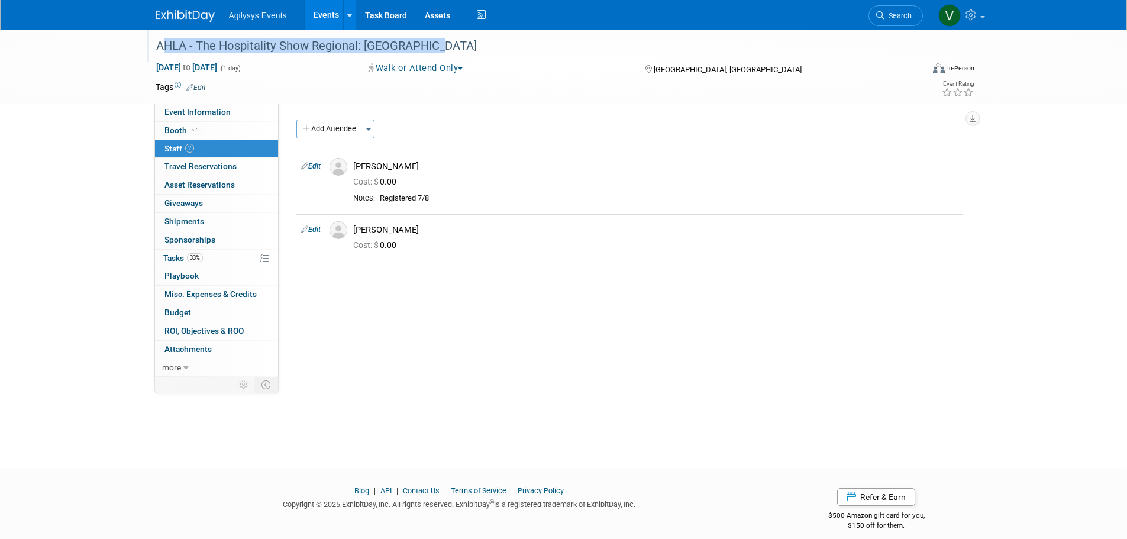
drag, startPoint x: 411, startPoint y: 47, endPoint x: 153, endPoint y: 46, distance: 258.0
click at [153, 46] on div "AHLA - The Hospitality Show Regional: [GEOGRAPHIC_DATA]" at bounding box center [528, 45] width 753 height 21
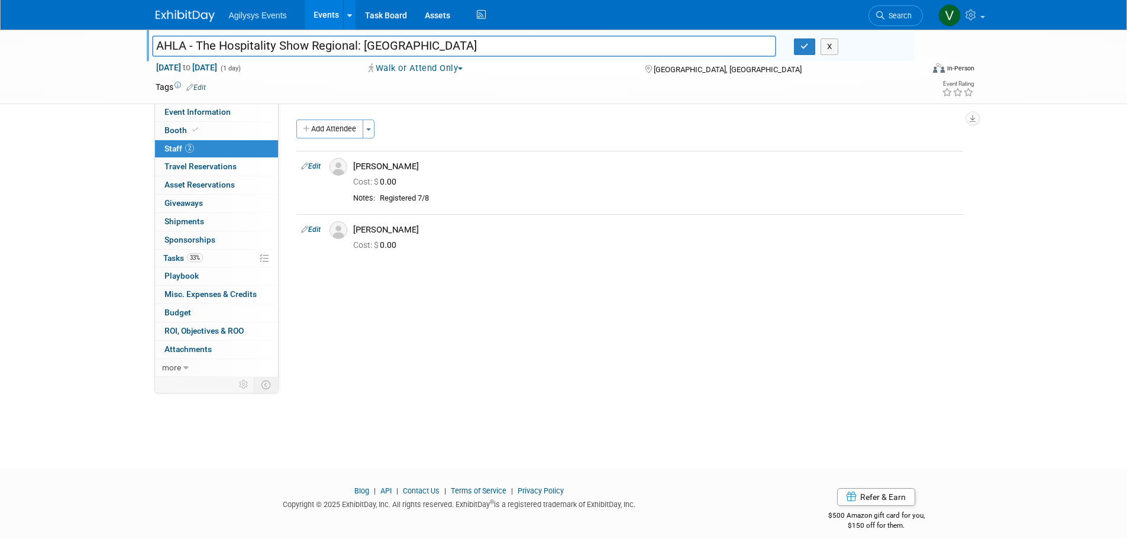
drag, startPoint x: 153, startPoint y: 46, endPoint x: 447, endPoint y: 47, distance: 294.6
click at [394, 49] on input "AHLA - The Hospitality Show Regional: [GEOGRAPHIC_DATA]" at bounding box center [464, 45] width 625 height 21
drag, startPoint x: 469, startPoint y: 48, endPoint x: 141, endPoint y: 35, distance: 328.0
click at [141, 35] on div "AHLA - The Hospitality Show Regional: New Orleans AHLA - The Hospitality Show R…" at bounding box center [563, 67] width 1127 height 75
click at [176, 12] on img at bounding box center [185, 16] width 59 height 12
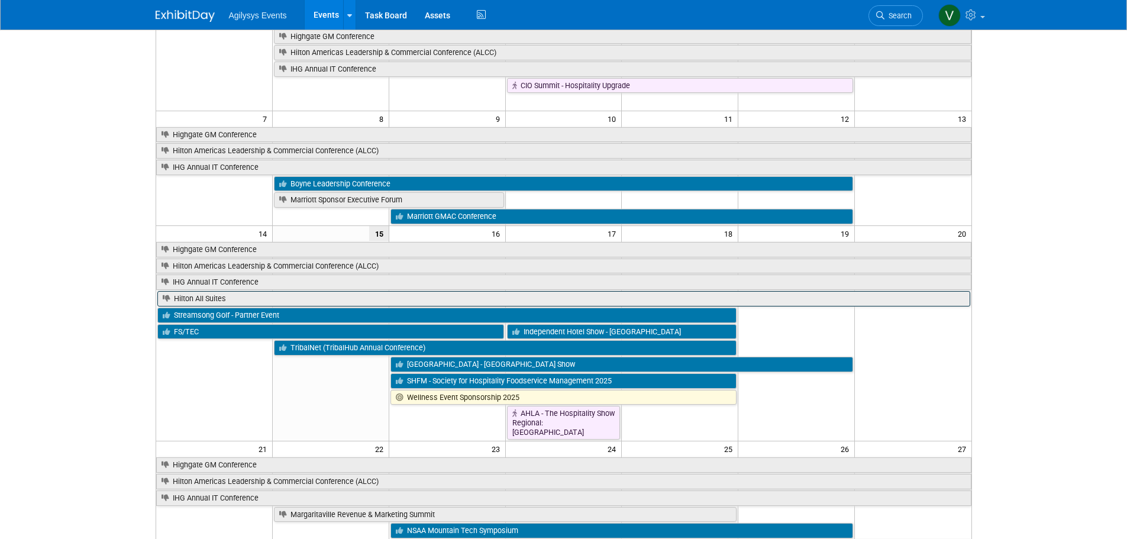
scroll to position [177, 0]
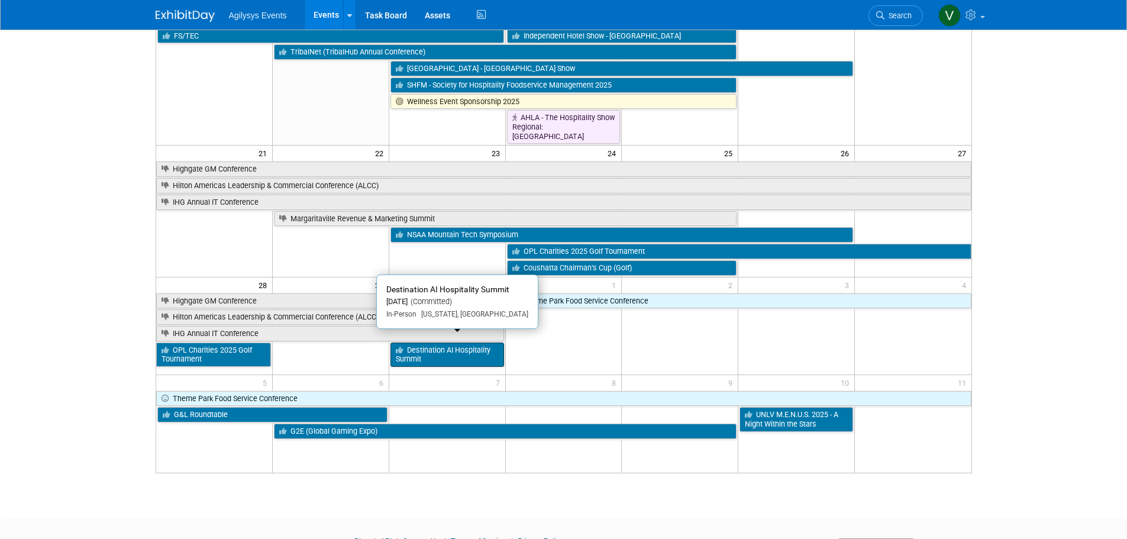
scroll to position [467, 0]
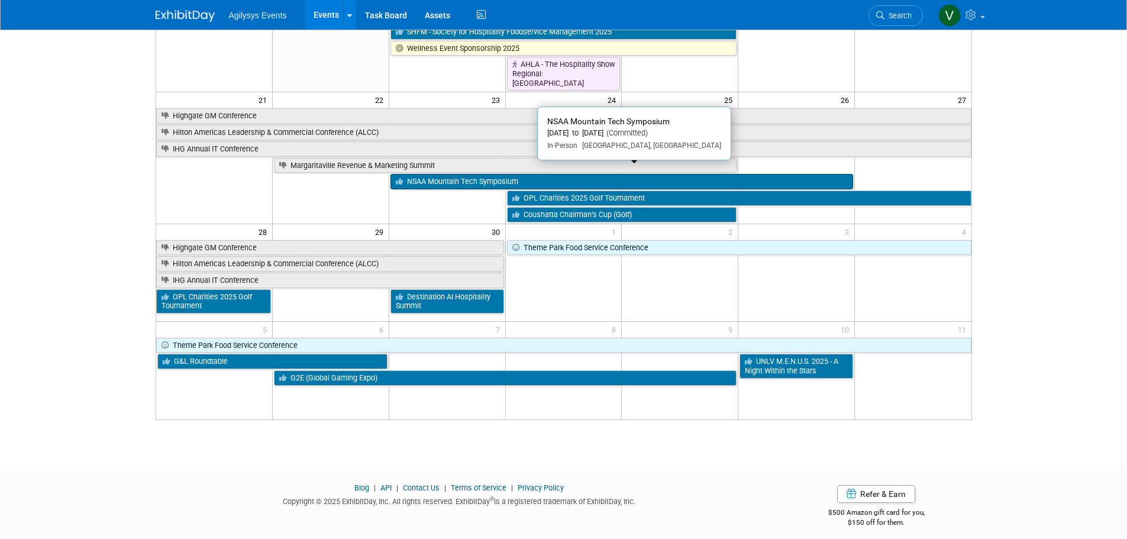
click at [499, 174] on link "NSAA Mountain Tech Symposium" at bounding box center [621, 181] width 463 height 15
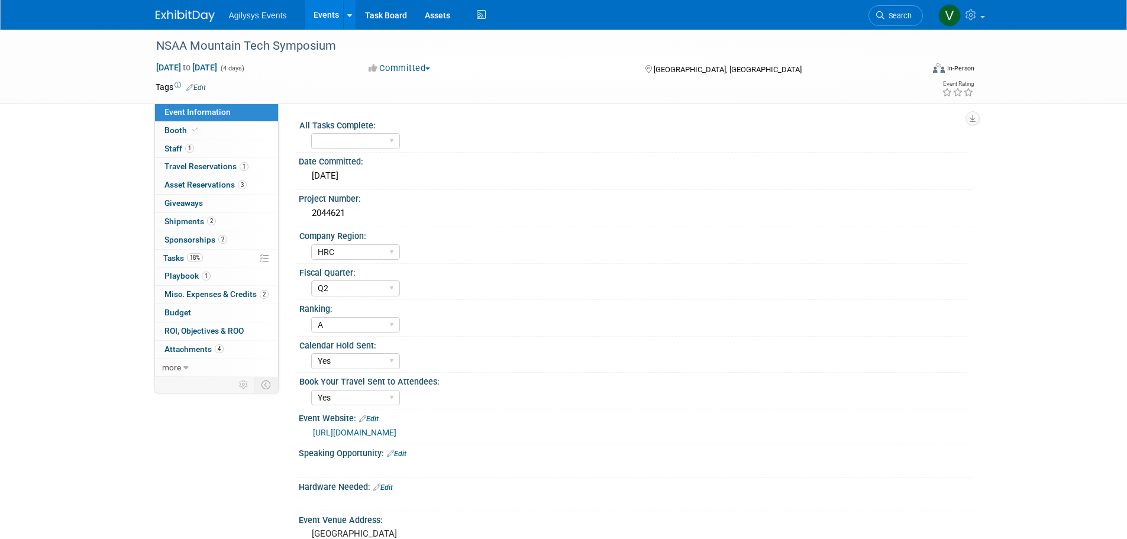
select select "HRC"
select select "Q2"
select select "A"
select select "Yes"
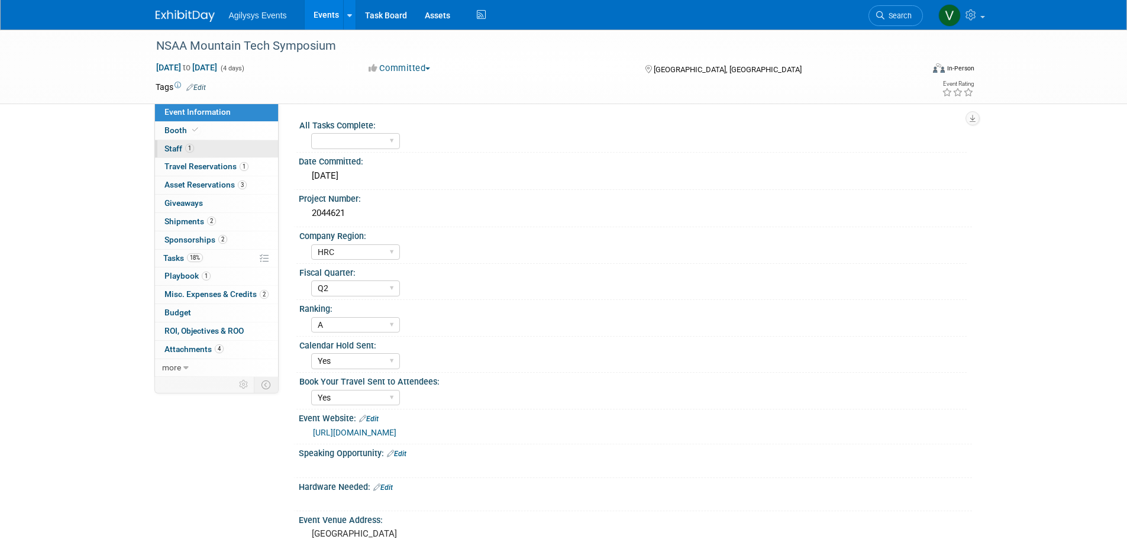
click at [191, 145] on span "1" at bounding box center [189, 148] width 9 height 9
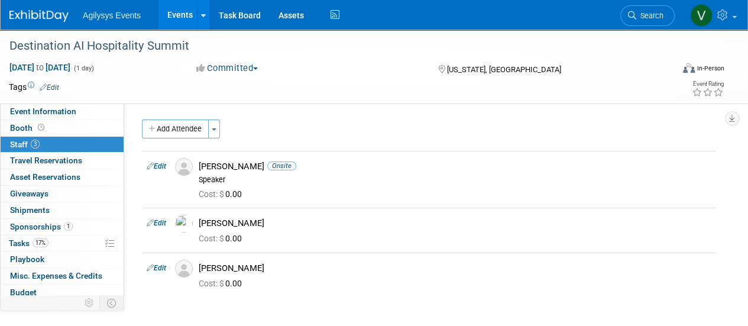
click at [53, 22] on div "Agilysys Events Events Add Event Bulk Upload Events Shareable Event Boards Rece…" at bounding box center [366, 15] width 715 height 30
click at [50, 12] on img at bounding box center [38, 16] width 59 height 12
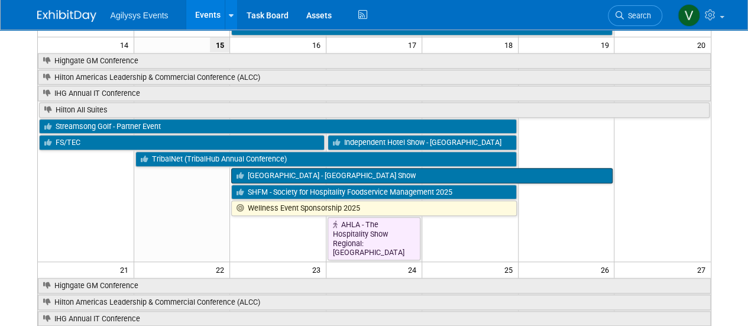
scroll to position [296, 0]
